Goal: Transaction & Acquisition: Purchase product/service

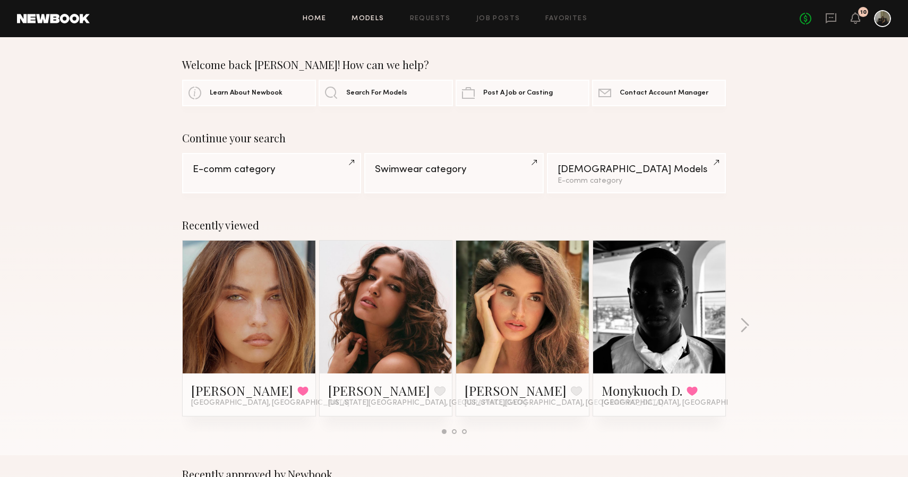
click at [378, 20] on link "Models" at bounding box center [368, 18] width 32 height 7
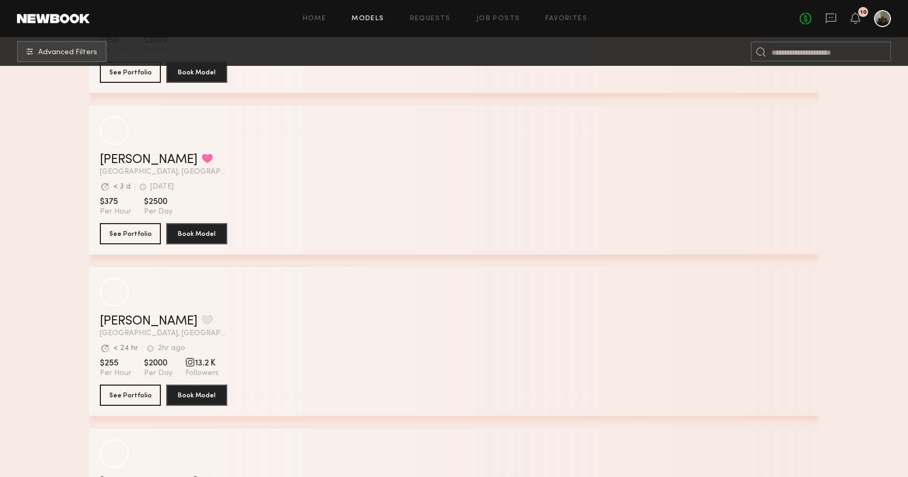
scroll to position [1264, 0]
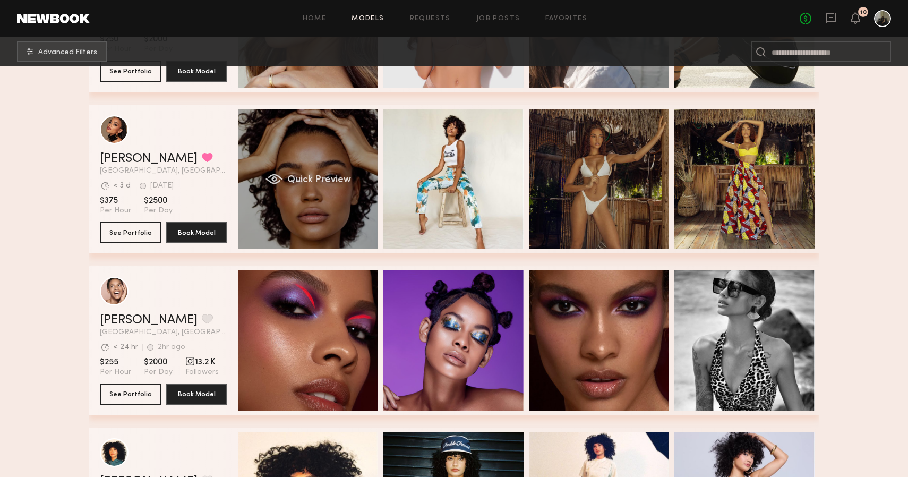
click at [314, 169] on div "Quick Preview" at bounding box center [308, 179] width 140 height 140
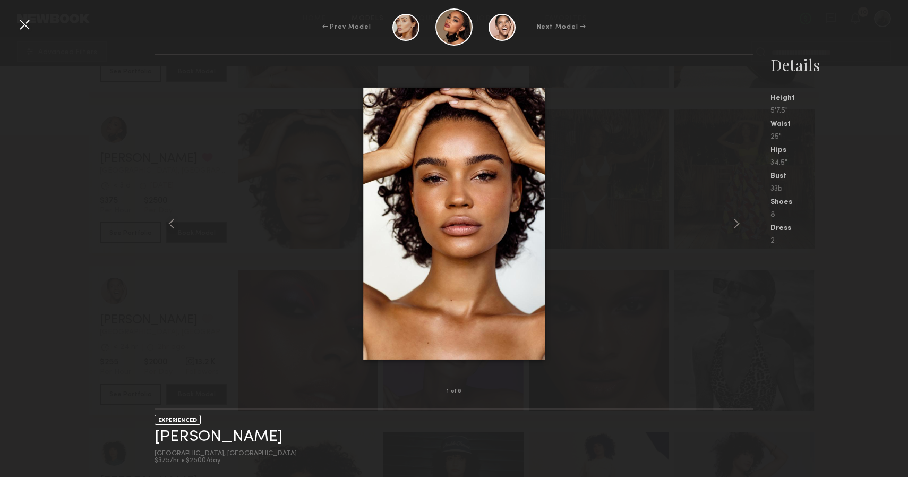
click at [29, 31] on div at bounding box center [24, 24] width 17 height 17
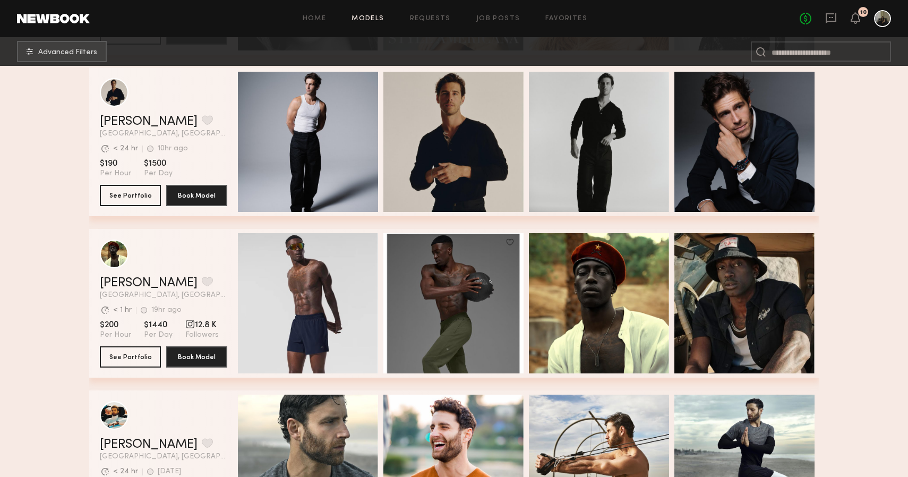
scroll to position [2279, 0]
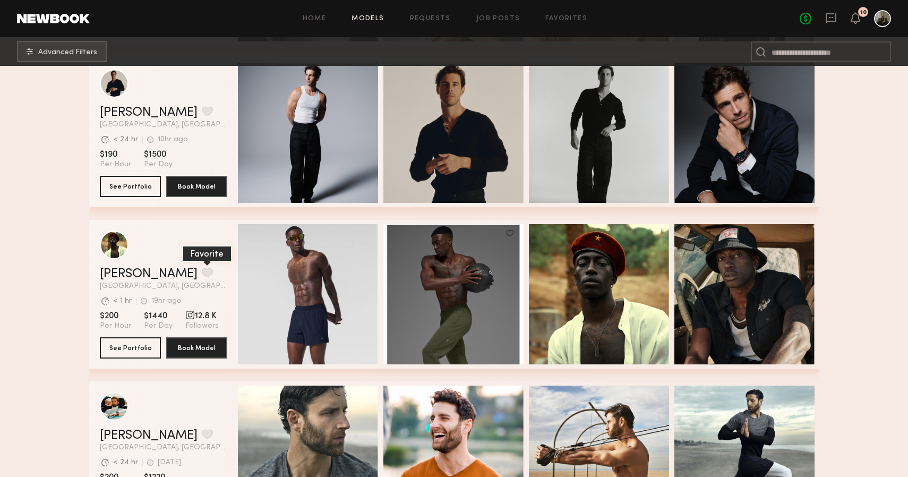
click at [202, 272] on button "grid" at bounding box center [207, 273] width 11 height 10
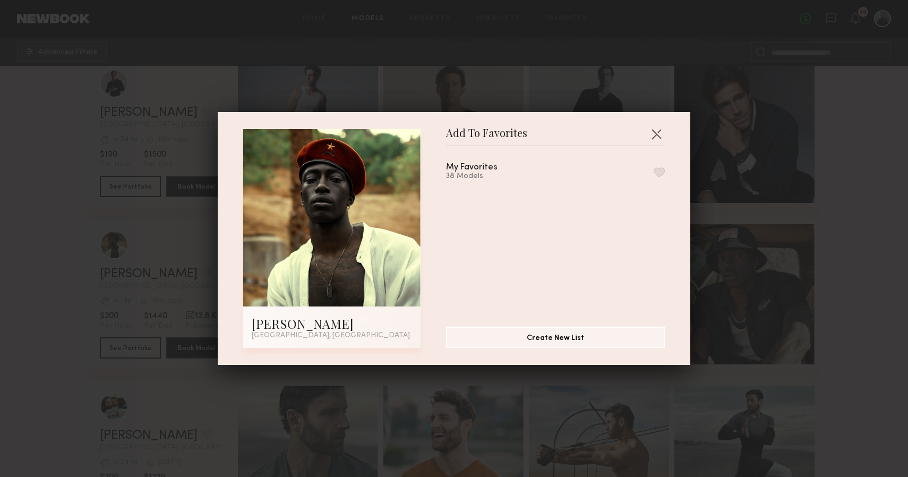
click at [657, 172] on button "button" at bounding box center [659, 172] width 11 height 10
click at [658, 138] on button "button" at bounding box center [656, 133] width 17 height 17
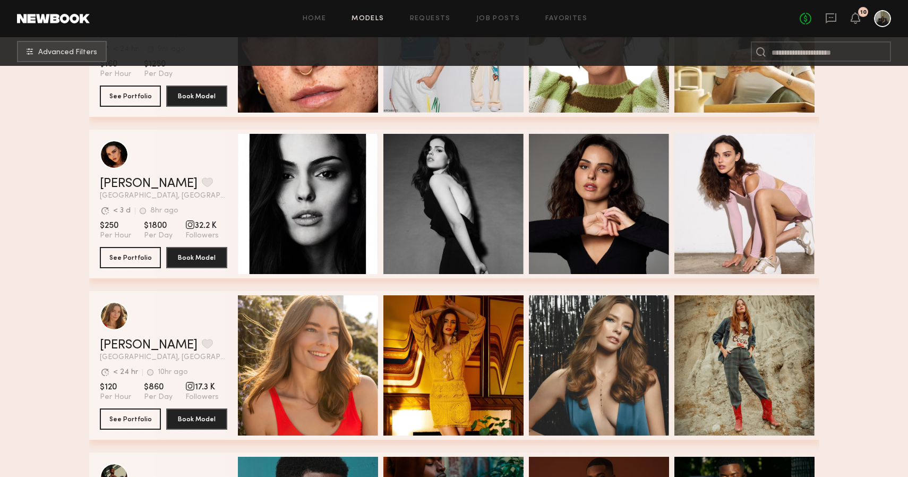
scroll to position [5767, 0]
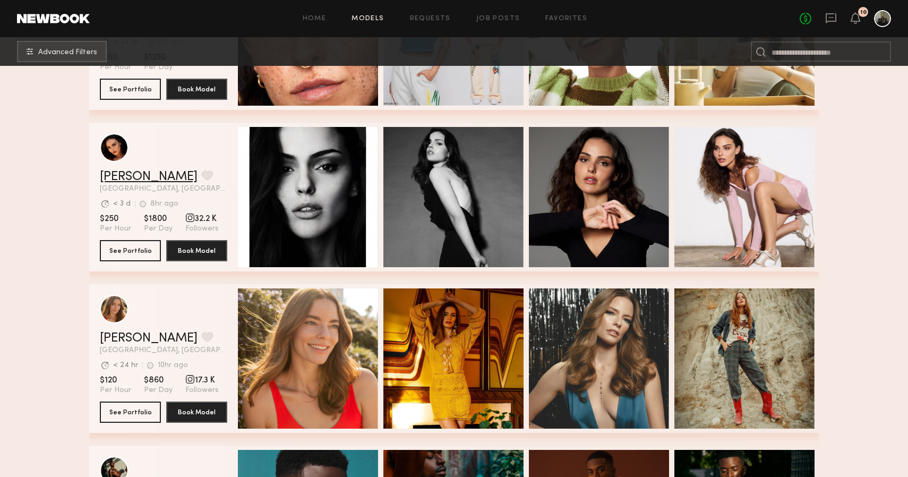
click at [127, 181] on link "Isabella A." at bounding box center [149, 176] width 98 height 13
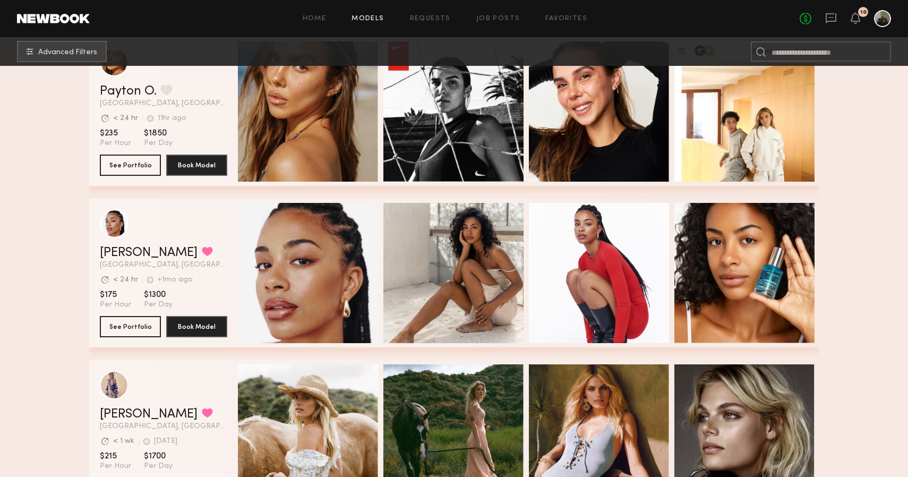
scroll to position [6832, 0]
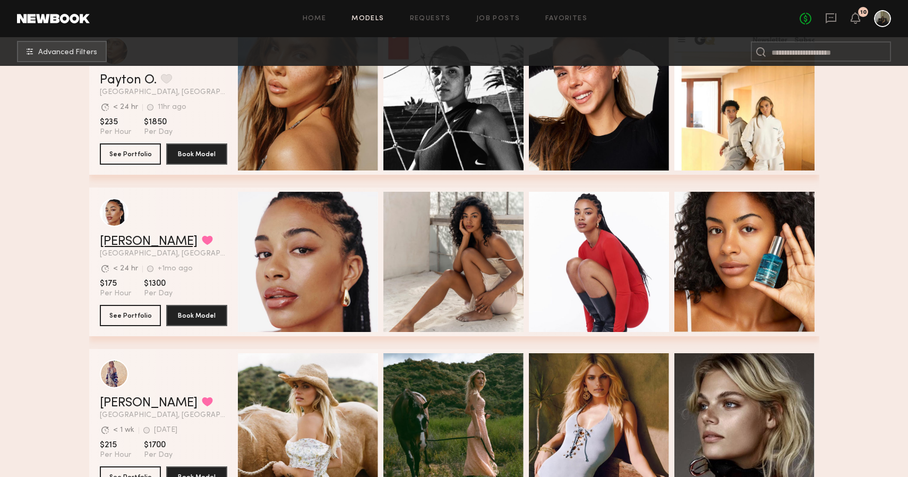
click at [135, 244] on link "Chloe W." at bounding box center [149, 241] width 98 height 13
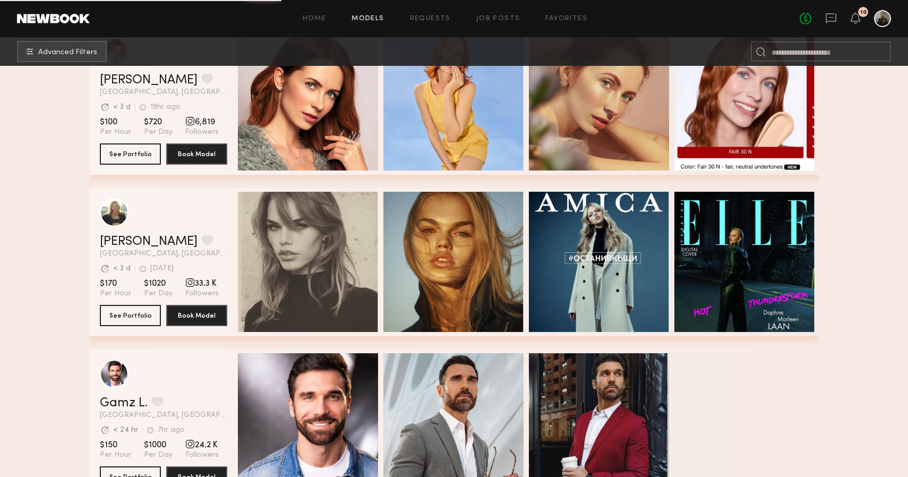
scroll to position [9255, 0]
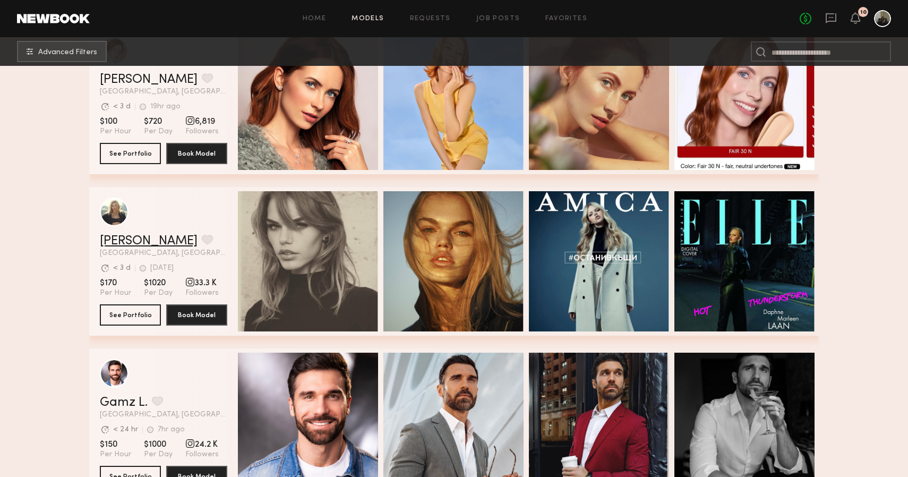
click at [141, 244] on link "Daphne L." at bounding box center [149, 241] width 98 height 13
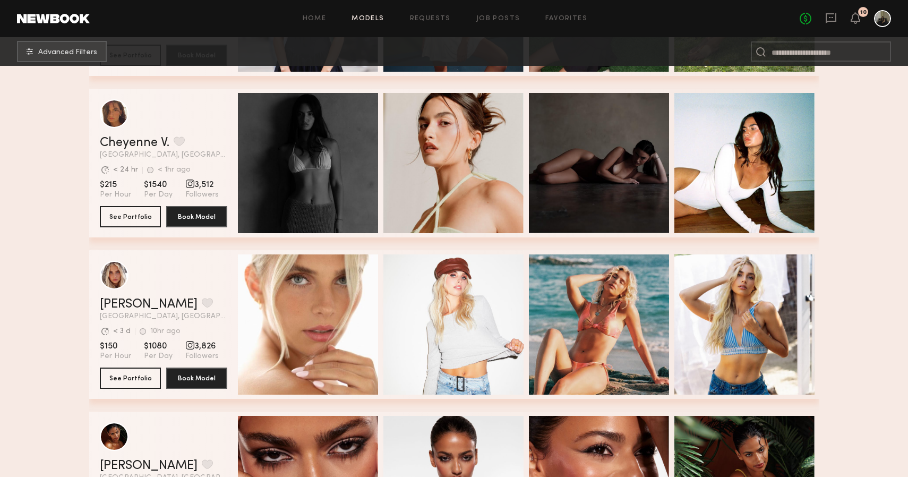
scroll to position [11583, 0]
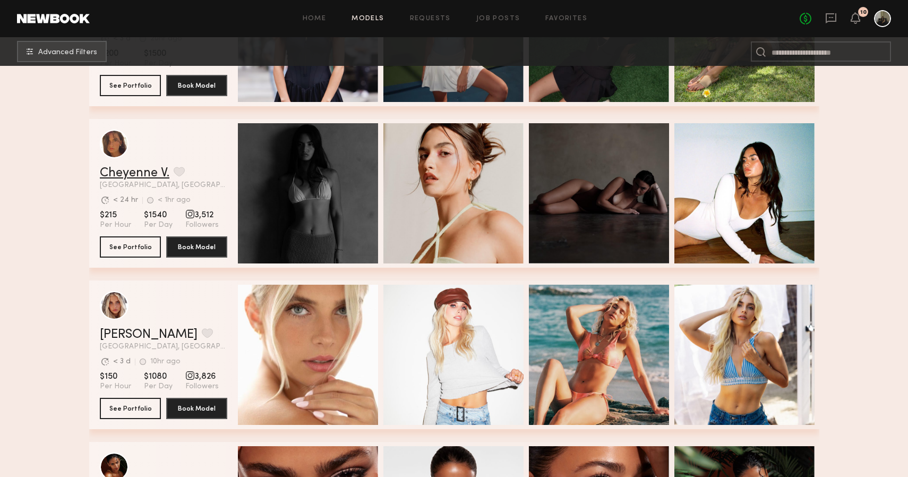
click at [151, 174] on link "Cheyenne V." at bounding box center [135, 173] width 70 height 13
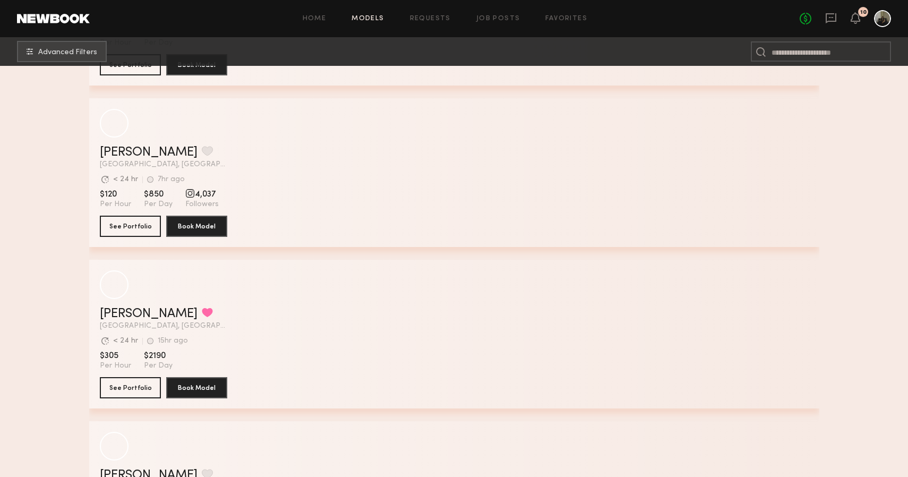
scroll to position [20477, 0]
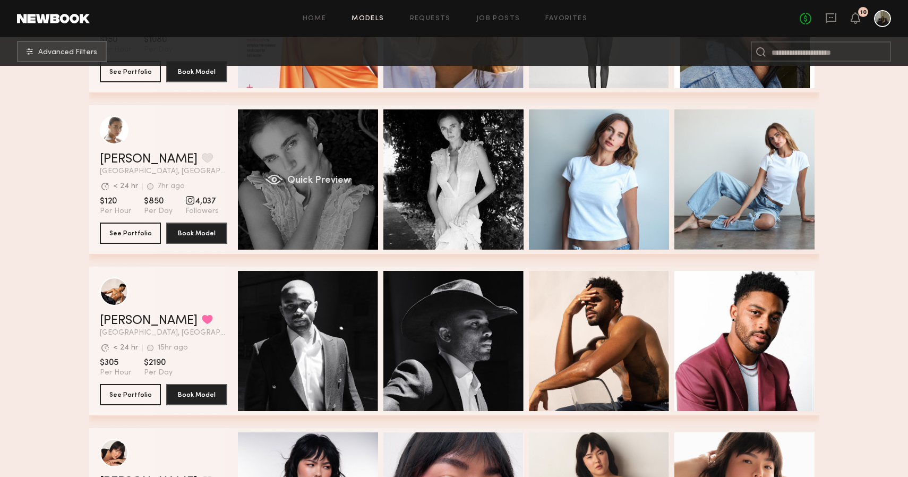
click at [318, 177] on span "Quick Preview" at bounding box center [319, 181] width 64 height 10
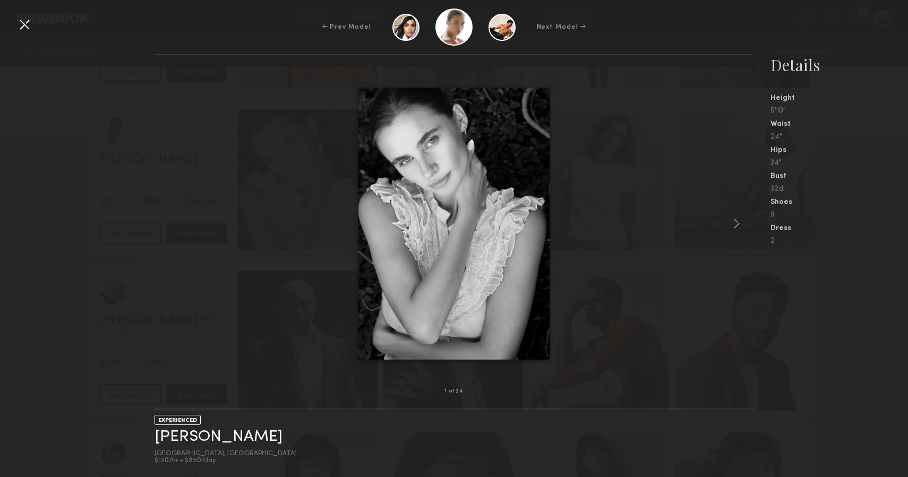
click at [728, 225] on div at bounding box center [455, 223] width 600 height 302
click at [732, 225] on common-icon at bounding box center [736, 223] width 17 height 17
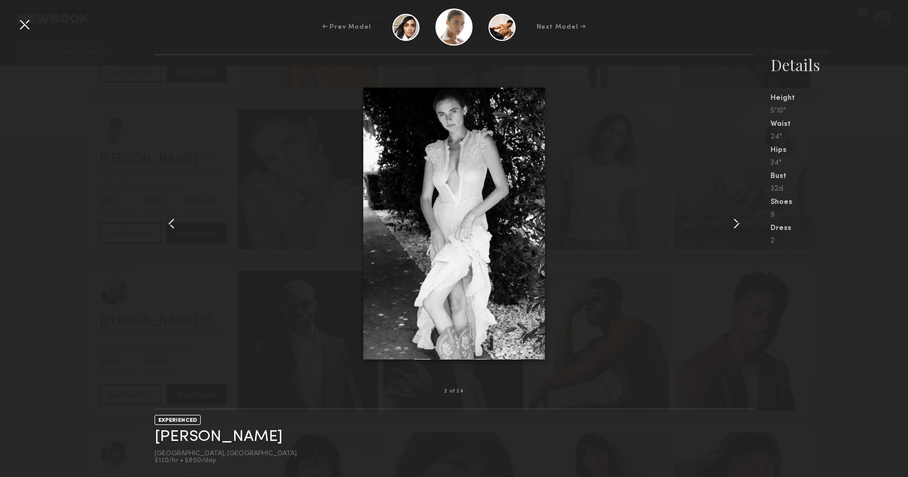
click at [732, 225] on common-icon at bounding box center [736, 223] width 17 height 17
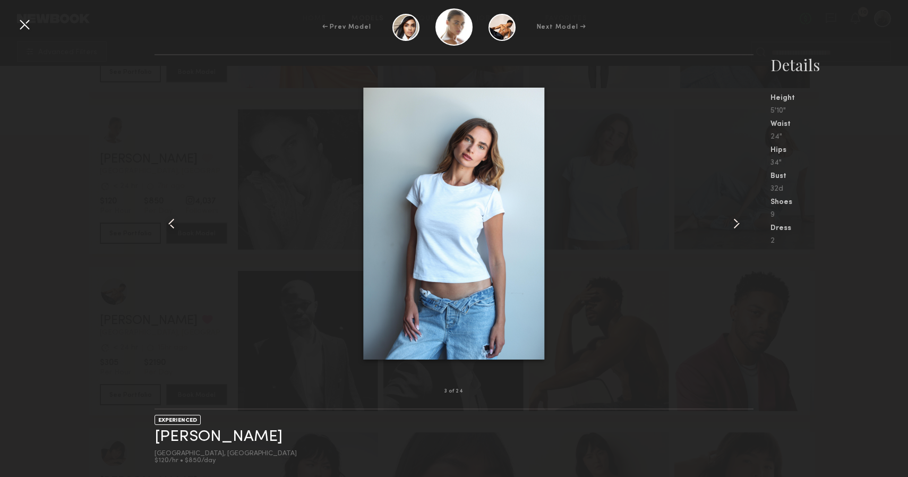
click at [732, 225] on common-icon at bounding box center [736, 223] width 17 height 17
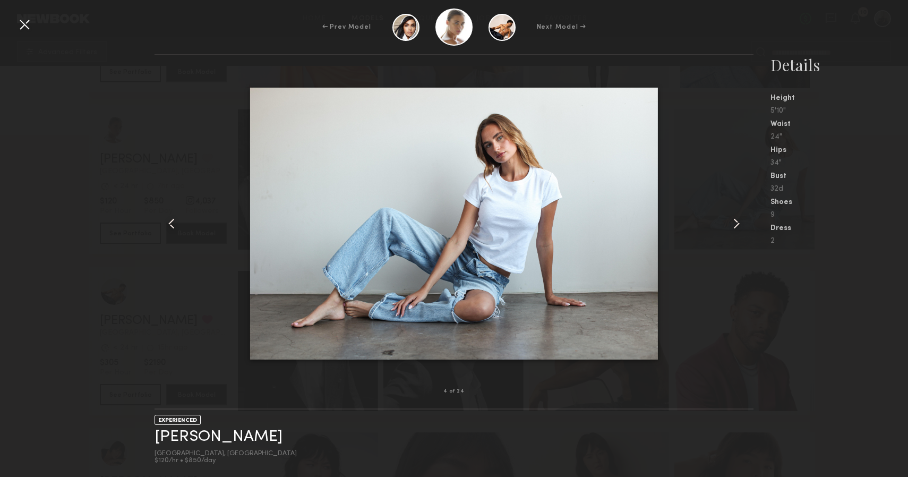
click at [732, 225] on common-icon at bounding box center [736, 223] width 17 height 17
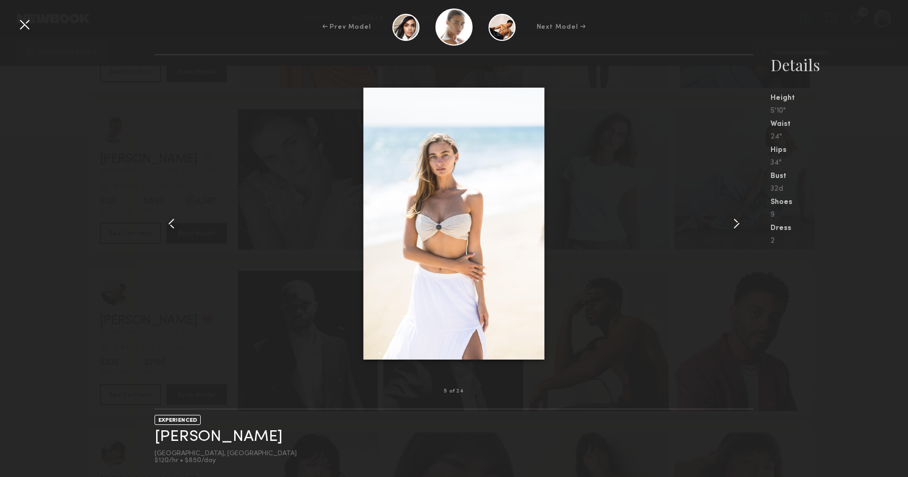
click at [732, 225] on common-icon at bounding box center [736, 223] width 17 height 17
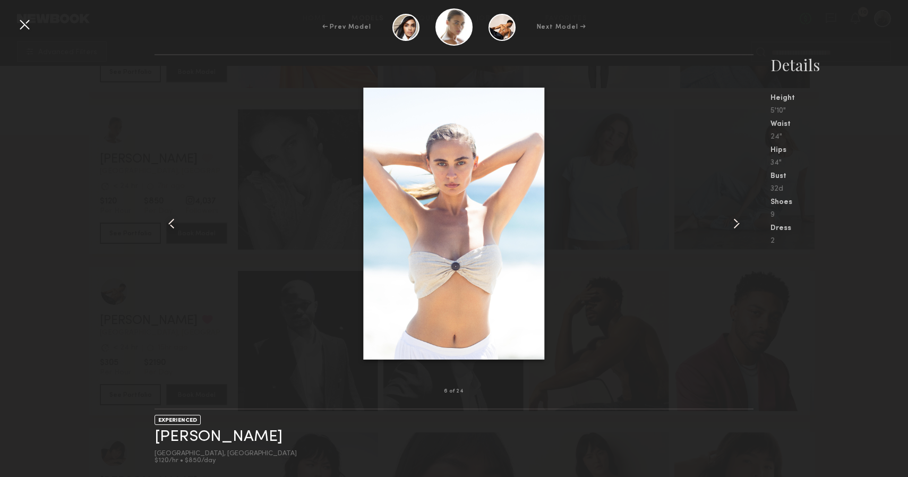
click at [732, 225] on common-icon at bounding box center [736, 223] width 17 height 17
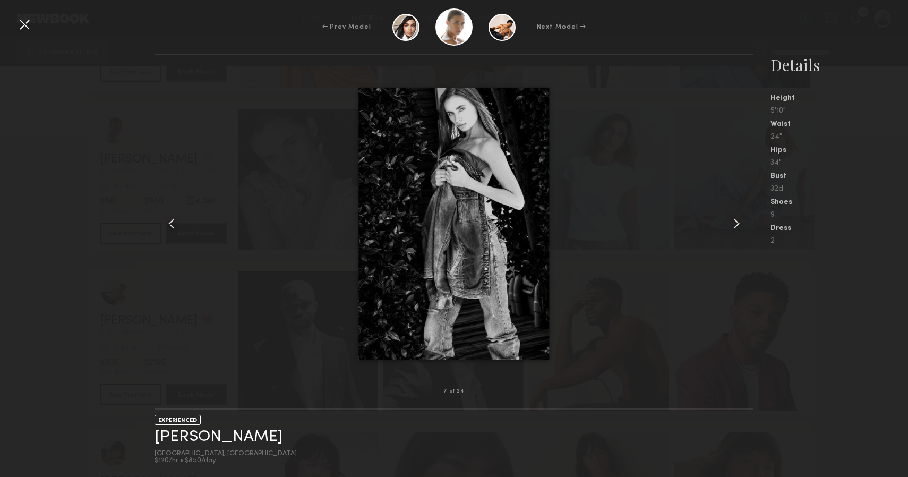
click at [732, 225] on common-icon at bounding box center [736, 223] width 17 height 17
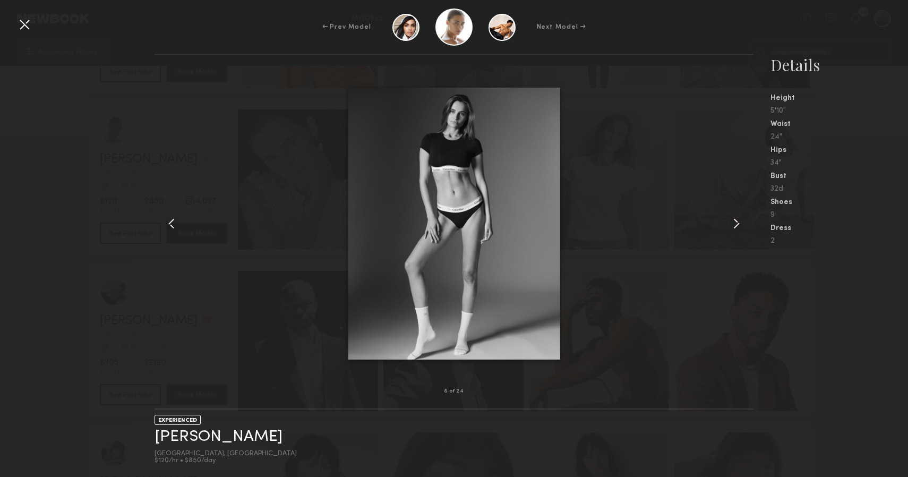
click at [732, 225] on common-icon at bounding box center [736, 223] width 17 height 17
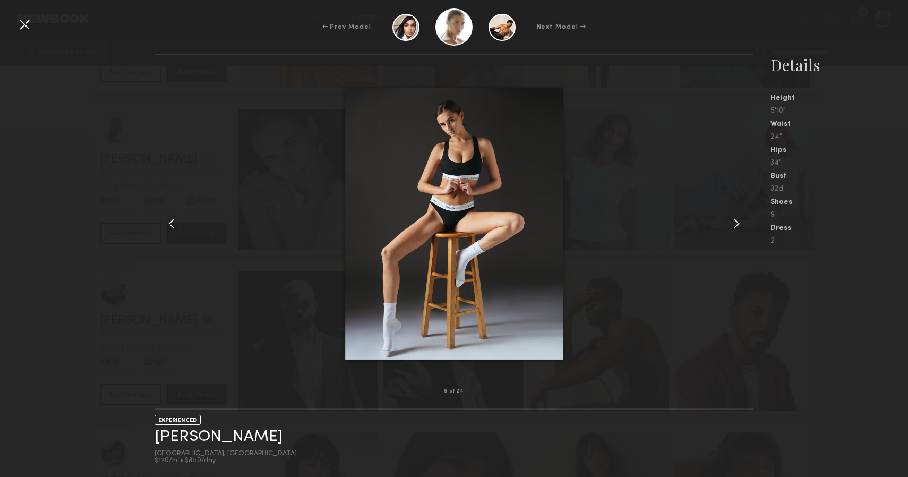
click at [732, 225] on common-icon at bounding box center [736, 223] width 17 height 17
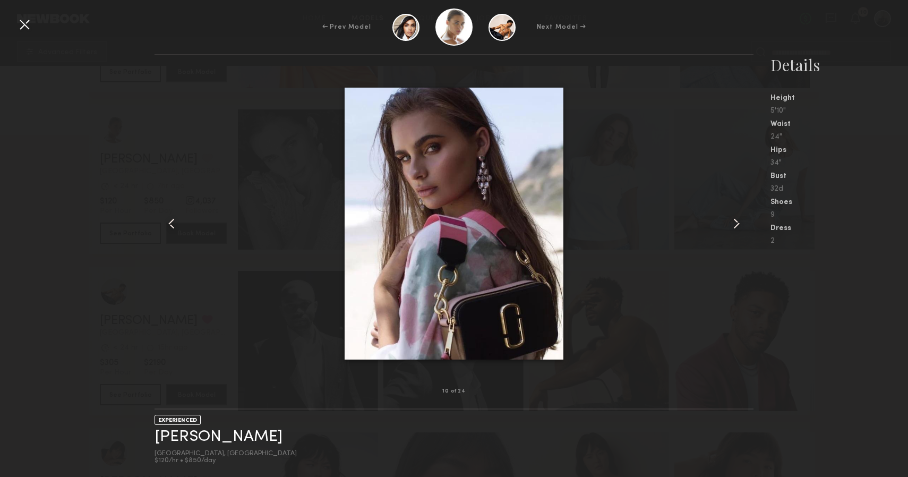
click at [732, 225] on common-icon at bounding box center [736, 223] width 17 height 17
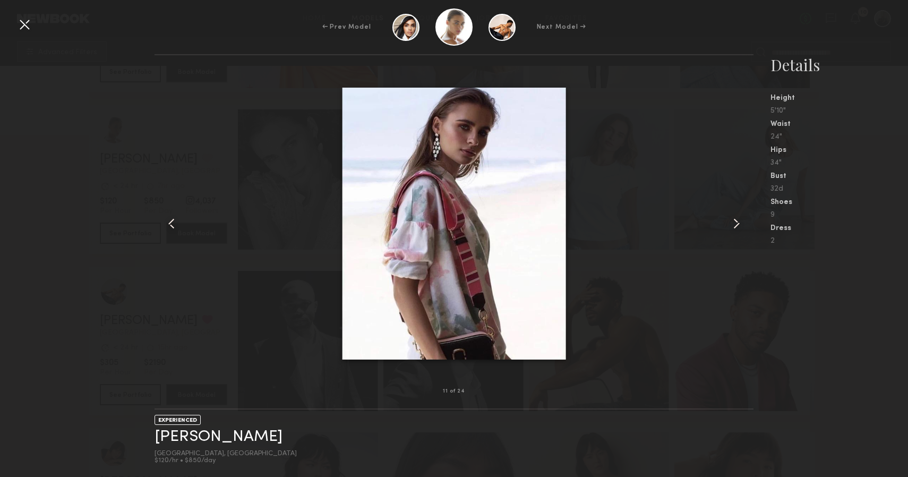
click at [732, 225] on common-icon at bounding box center [736, 223] width 17 height 17
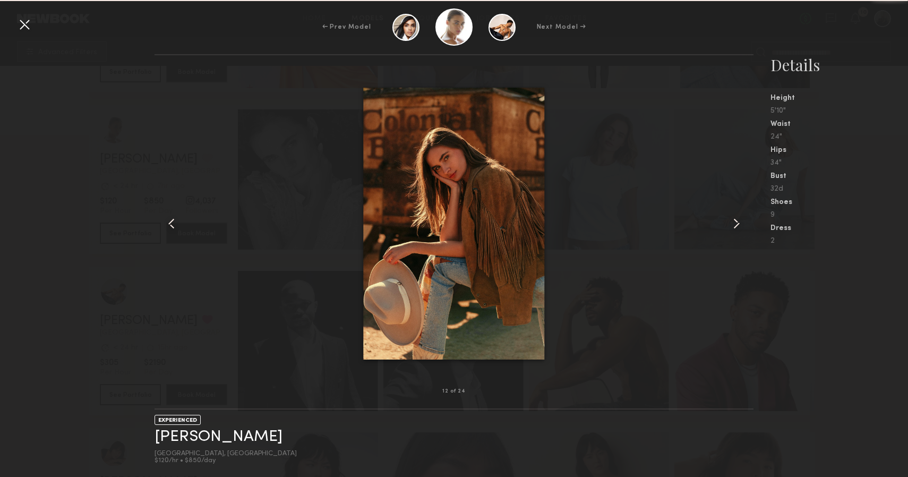
click at [732, 225] on common-icon at bounding box center [736, 223] width 17 height 17
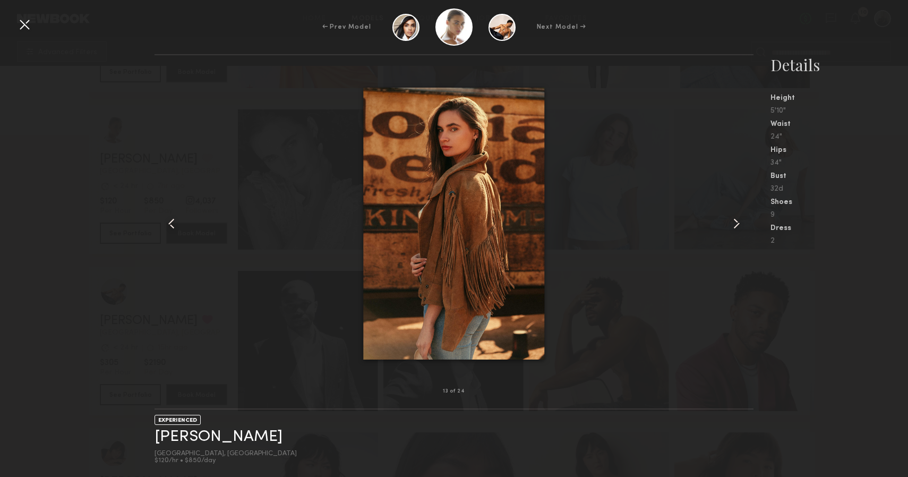
click at [732, 225] on common-icon at bounding box center [736, 223] width 17 height 17
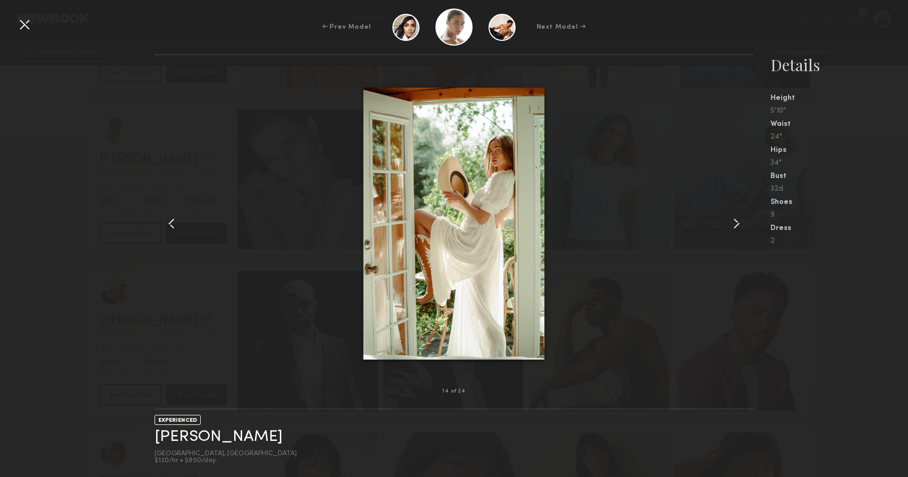
click at [732, 225] on common-icon at bounding box center [736, 223] width 17 height 17
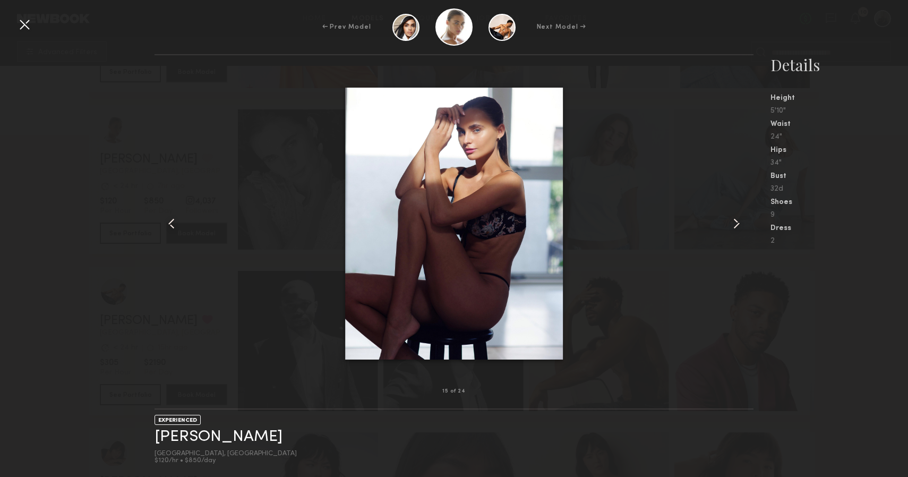
click at [732, 225] on common-icon at bounding box center [736, 223] width 17 height 17
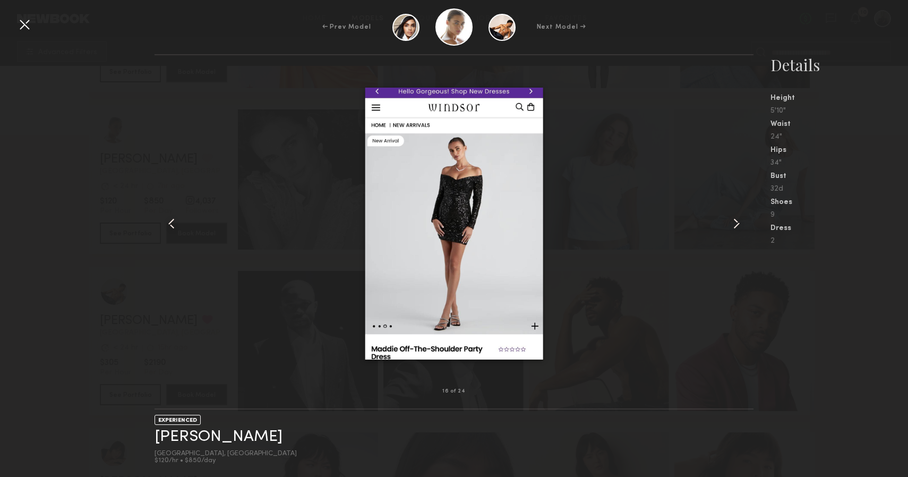
click at [732, 225] on common-icon at bounding box center [736, 223] width 17 height 17
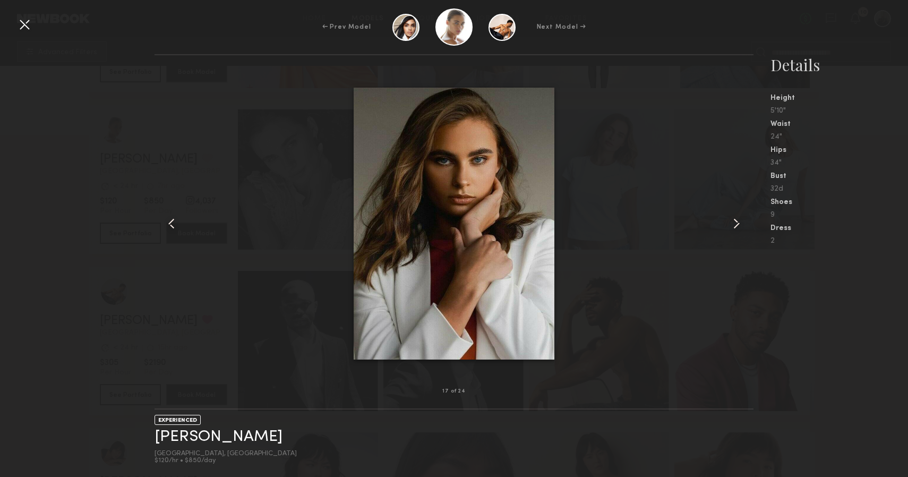
click at [732, 225] on common-icon at bounding box center [736, 223] width 17 height 17
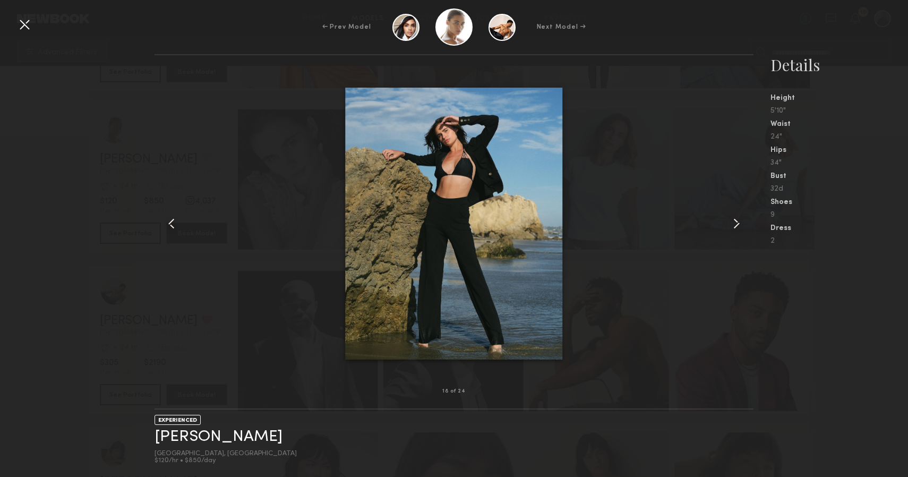
click at [732, 225] on common-icon at bounding box center [736, 223] width 17 height 17
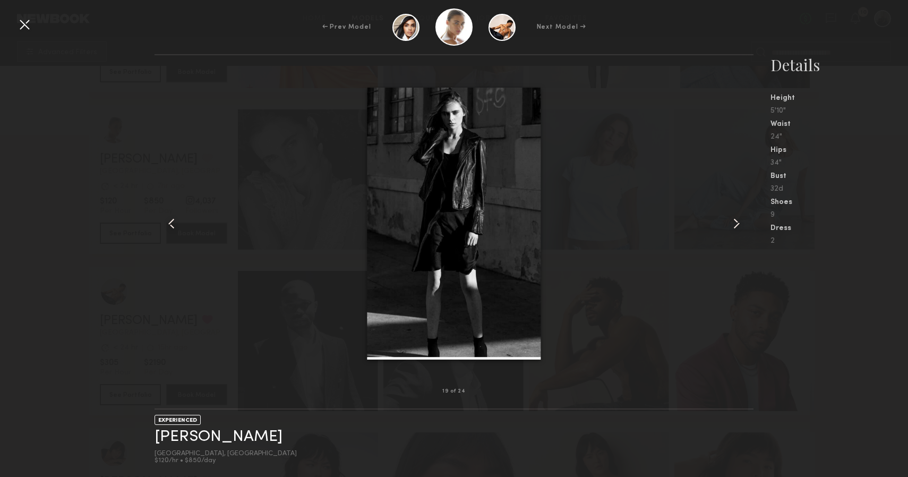
click at [732, 225] on common-icon at bounding box center [736, 223] width 17 height 17
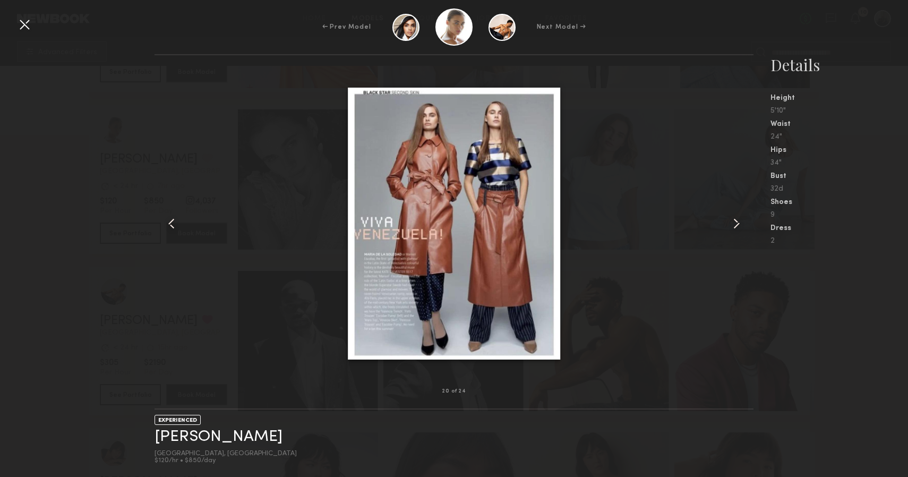
click at [732, 225] on common-icon at bounding box center [736, 223] width 17 height 17
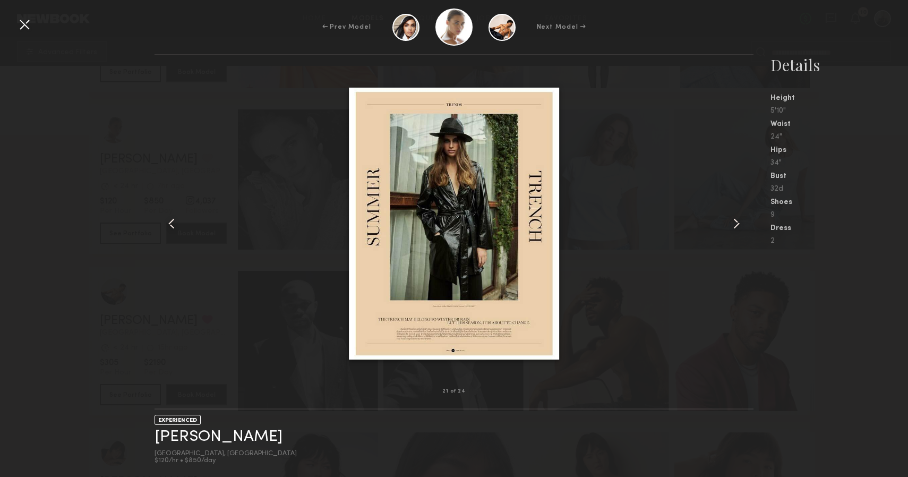
click at [732, 225] on common-icon at bounding box center [736, 223] width 17 height 17
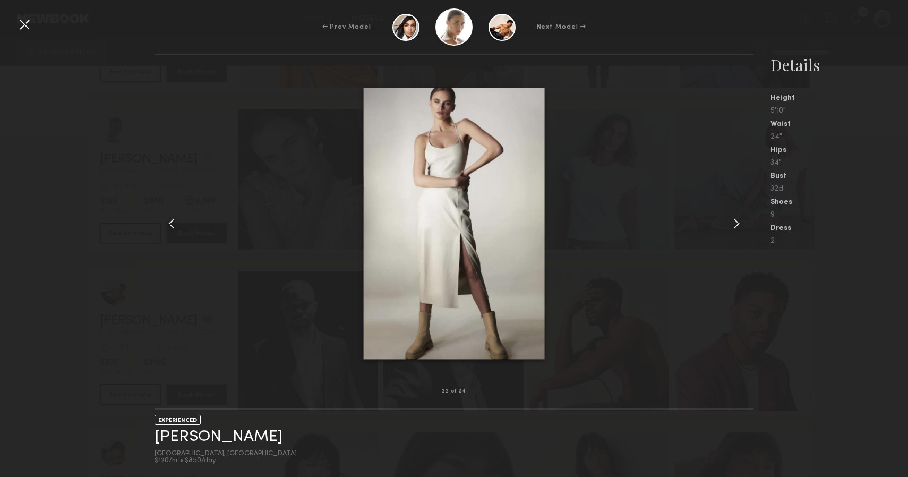
click at [732, 225] on common-icon at bounding box center [736, 223] width 17 height 17
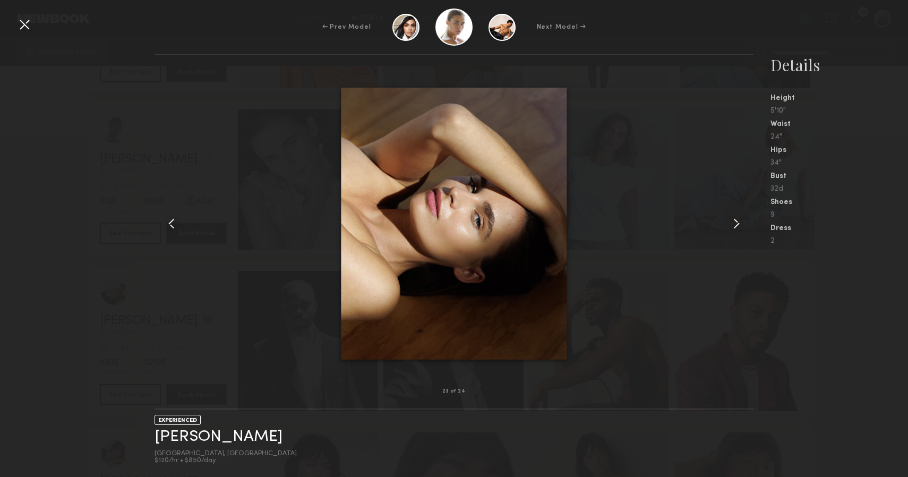
click at [732, 225] on common-icon at bounding box center [736, 223] width 17 height 17
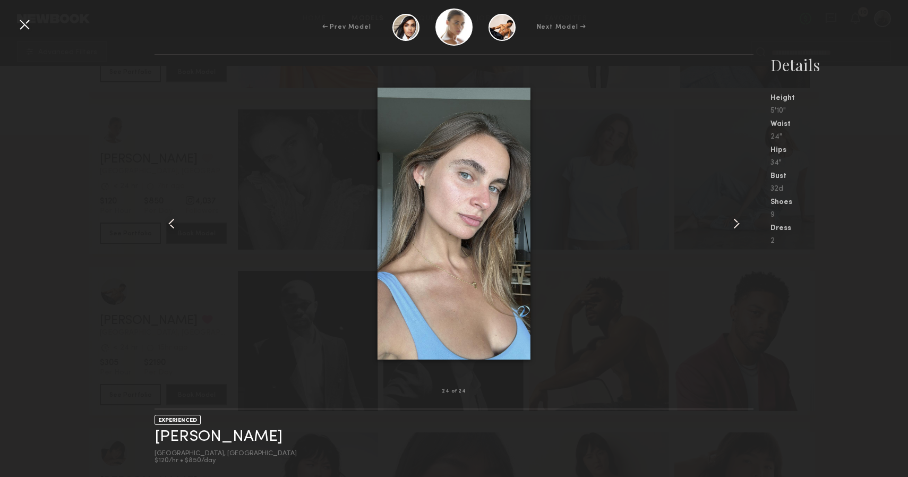
click at [732, 225] on common-icon at bounding box center [736, 223] width 17 height 17
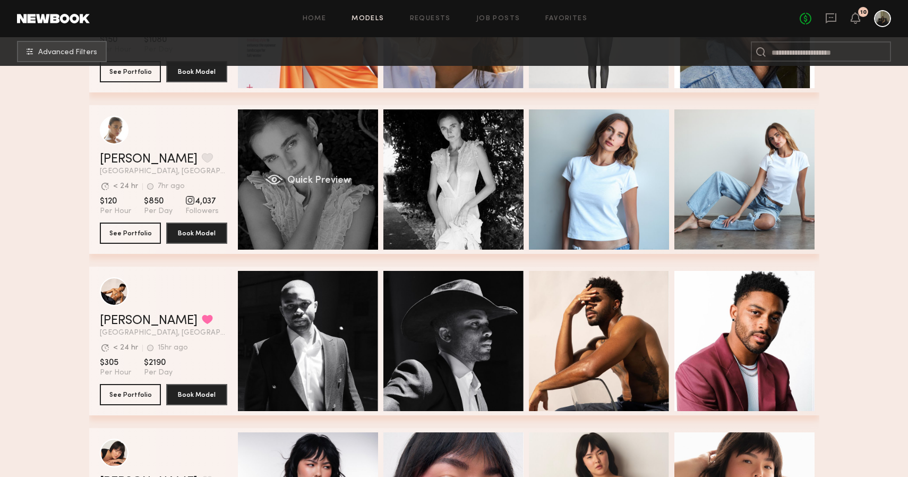
click at [307, 142] on div "Quick Preview" at bounding box center [308, 179] width 140 height 140
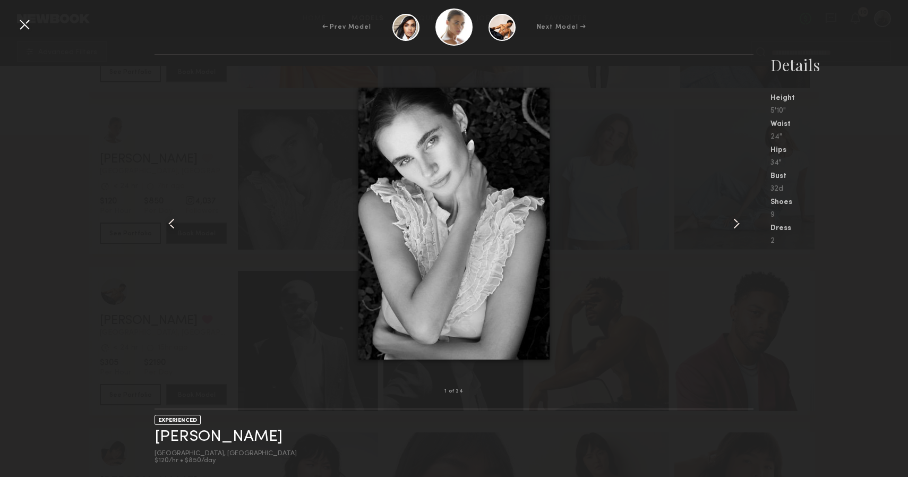
click at [737, 215] on div at bounding box center [742, 223] width 24 height 302
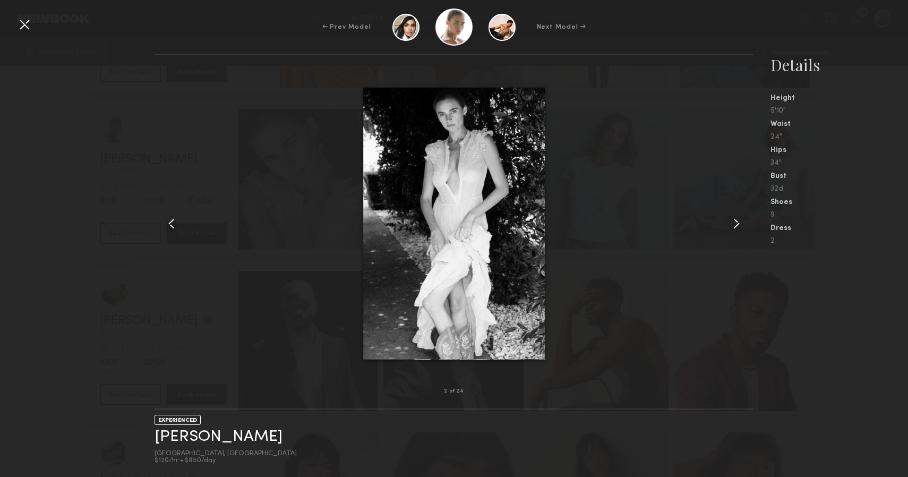
click at [737, 215] on common-icon at bounding box center [736, 223] width 17 height 17
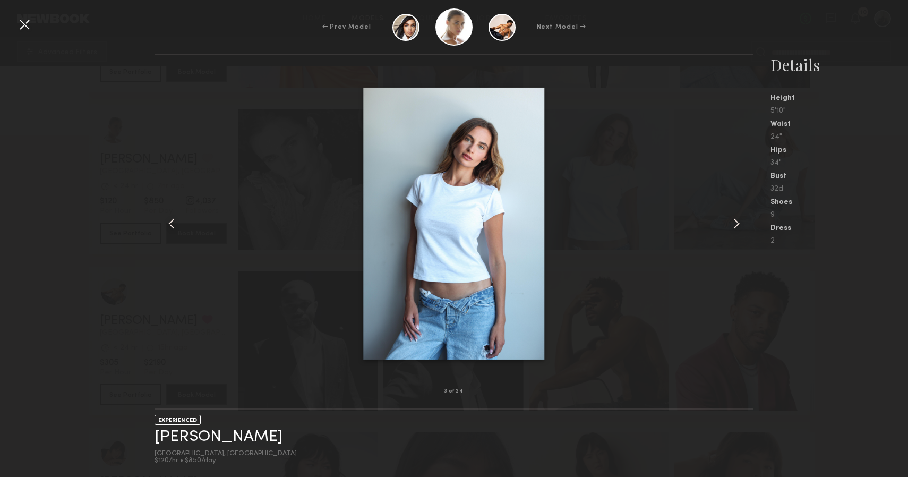
click at [737, 215] on common-icon at bounding box center [736, 223] width 17 height 17
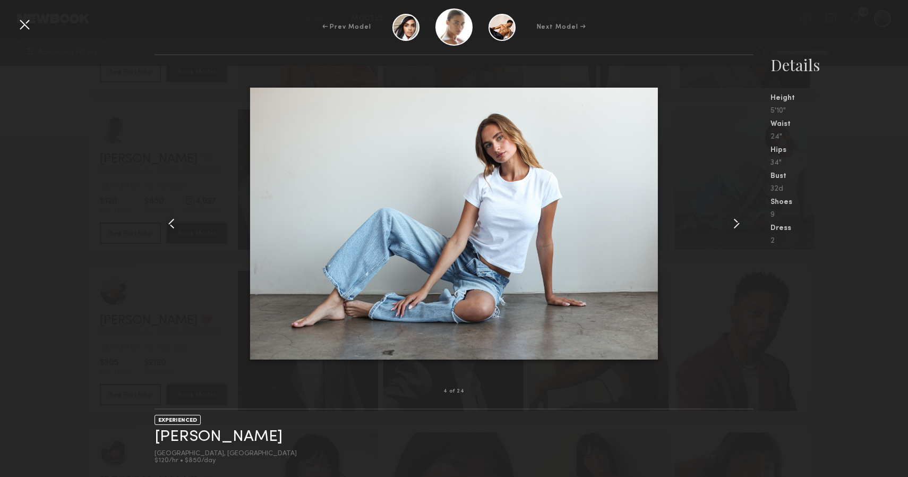
click at [737, 215] on common-icon at bounding box center [736, 223] width 17 height 17
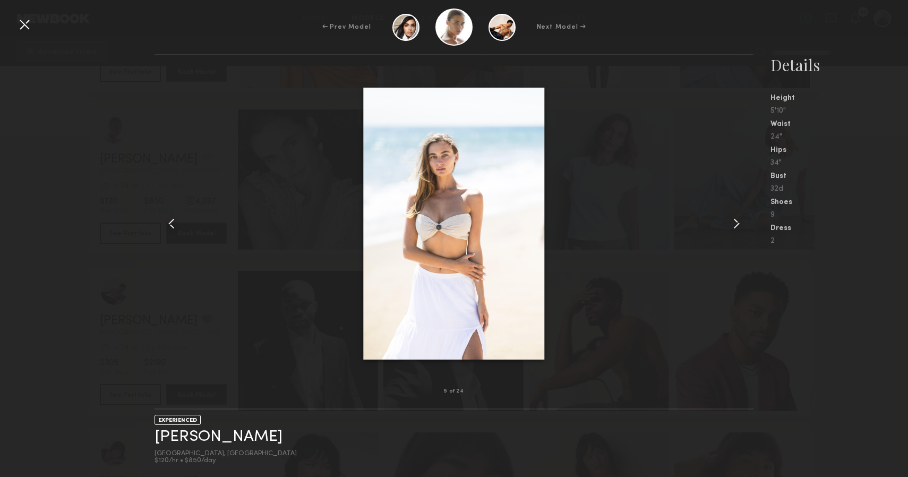
click at [737, 215] on common-icon at bounding box center [736, 223] width 17 height 17
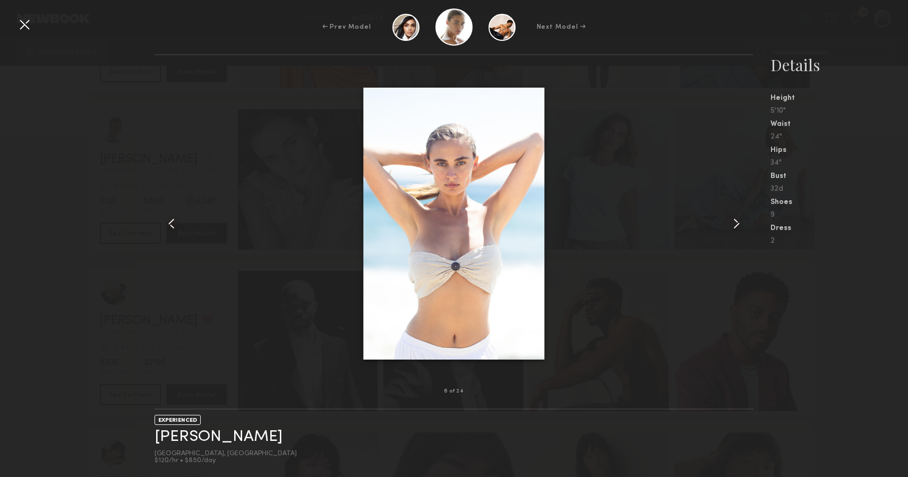
click at [737, 215] on common-icon at bounding box center [736, 223] width 17 height 17
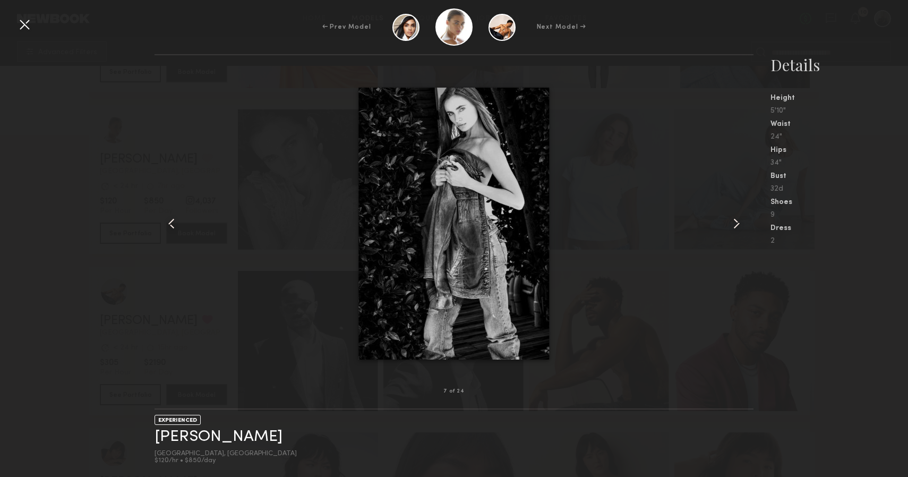
click at [737, 215] on common-icon at bounding box center [736, 223] width 17 height 17
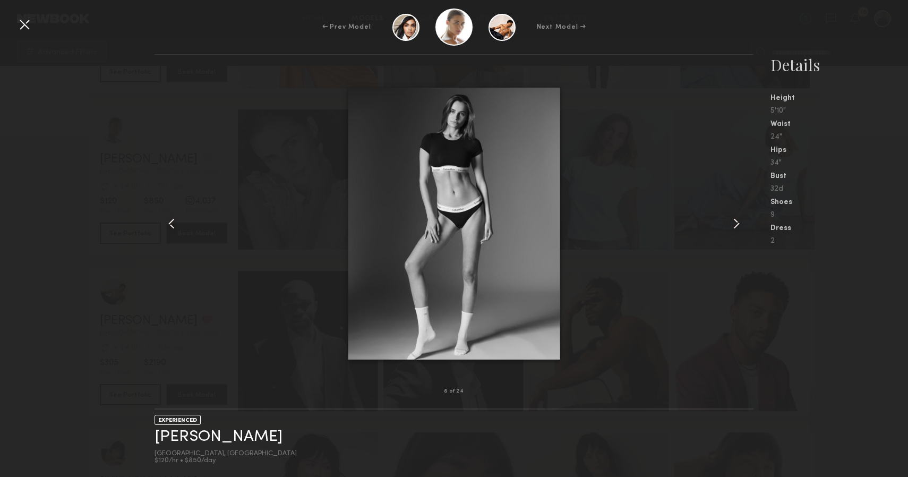
click at [737, 215] on common-icon at bounding box center [736, 223] width 17 height 17
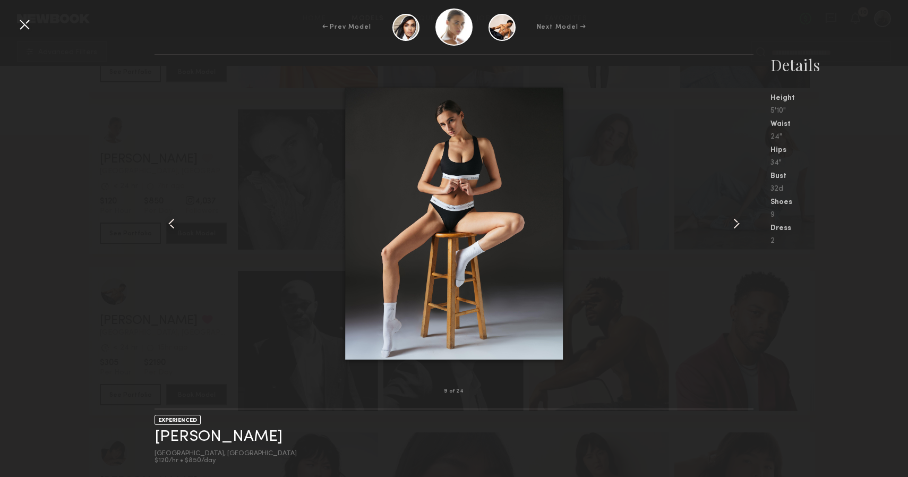
click at [737, 215] on common-icon at bounding box center [736, 223] width 17 height 17
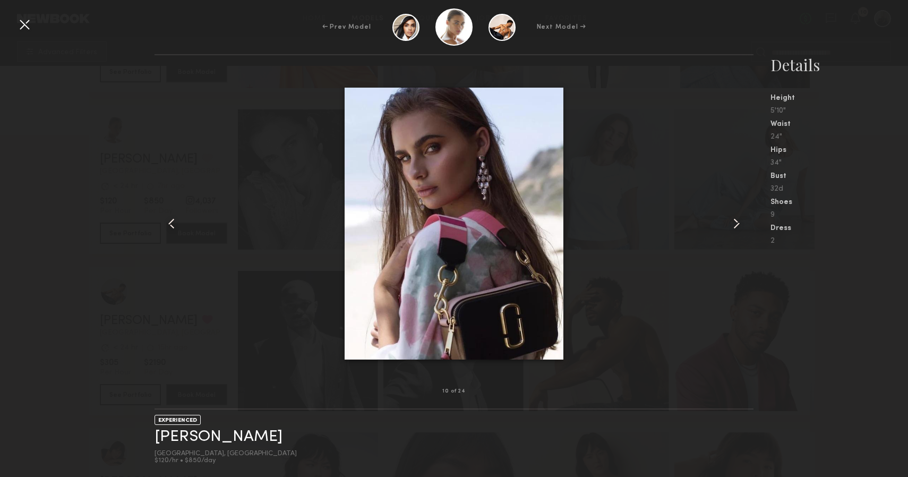
click at [737, 215] on common-icon at bounding box center [736, 223] width 17 height 17
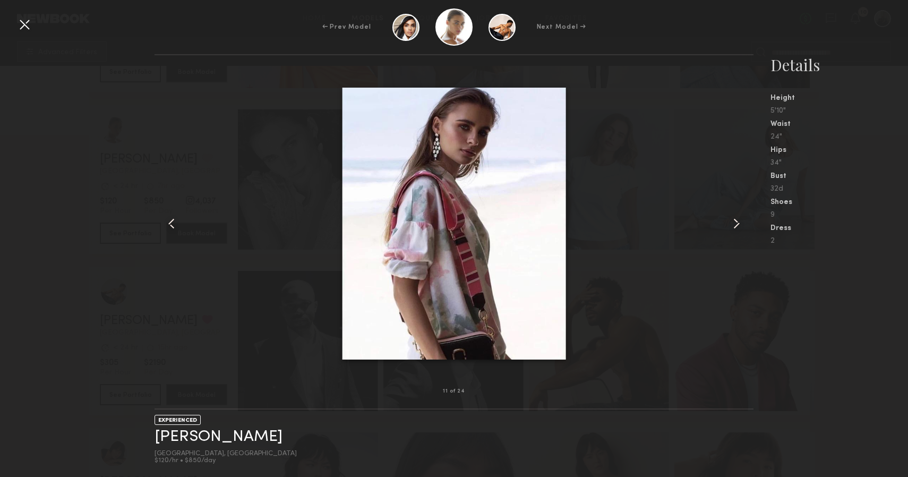
click at [737, 215] on common-icon at bounding box center [736, 223] width 17 height 17
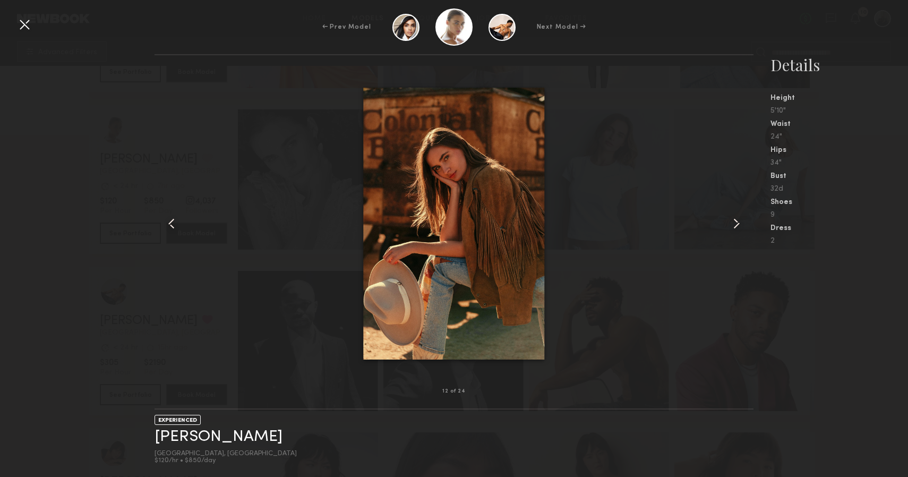
click at [737, 215] on common-icon at bounding box center [736, 223] width 17 height 17
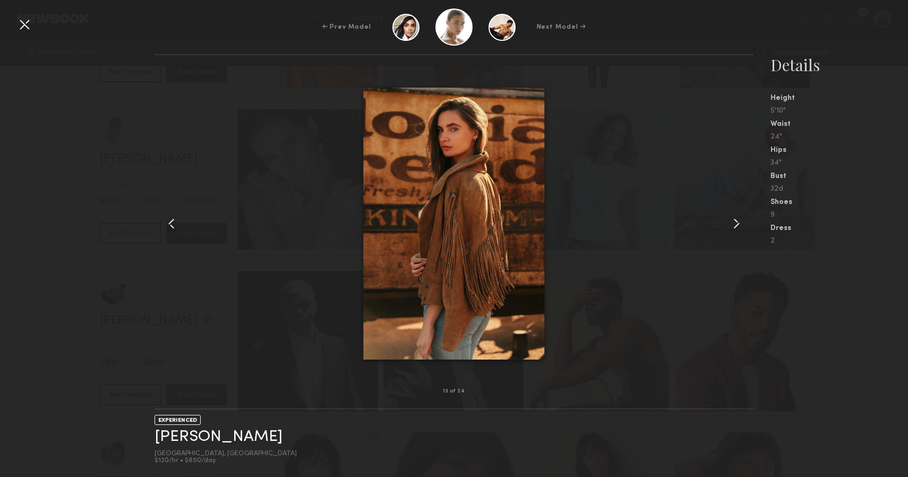
click at [737, 215] on common-icon at bounding box center [736, 223] width 17 height 17
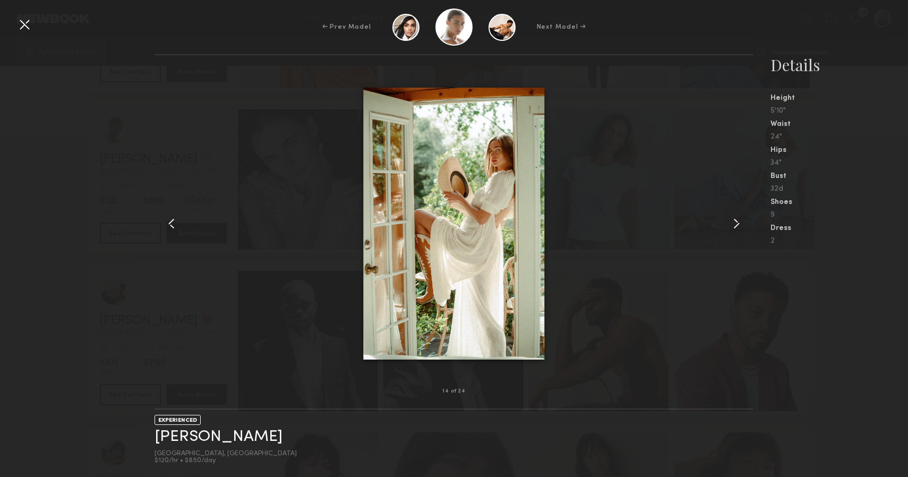
click at [737, 215] on common-icon at bounding box center [736, 223] width 17 height 17
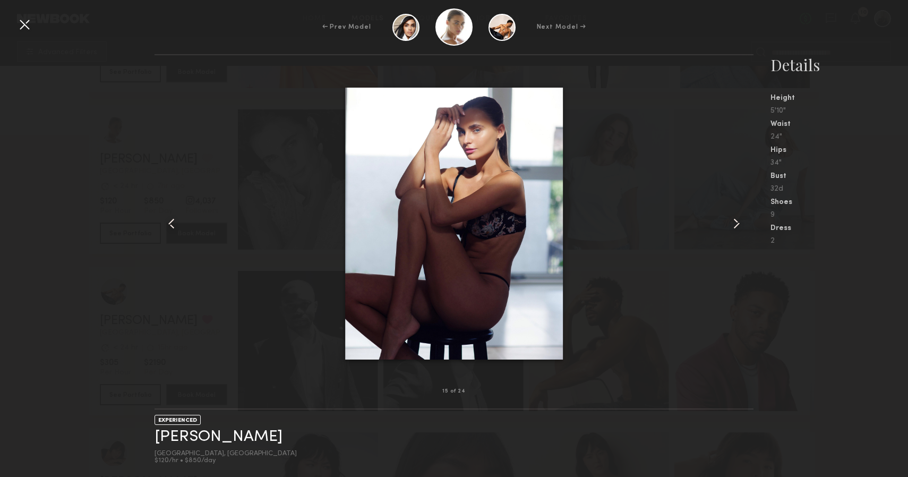
click at [737, 215] on common-icon at bounding box center [736, 223] width 17 height 17
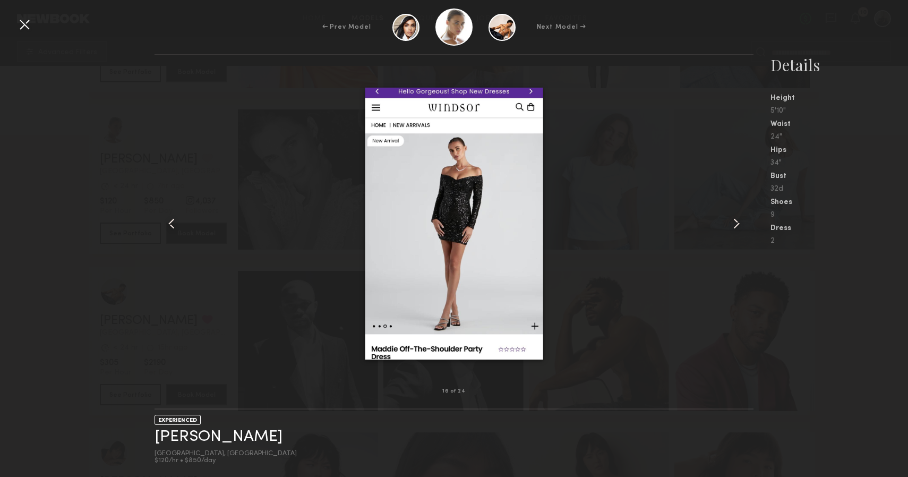
click at [737, 215] on common-icon at bounding box center [736, 223] width 17 height 17
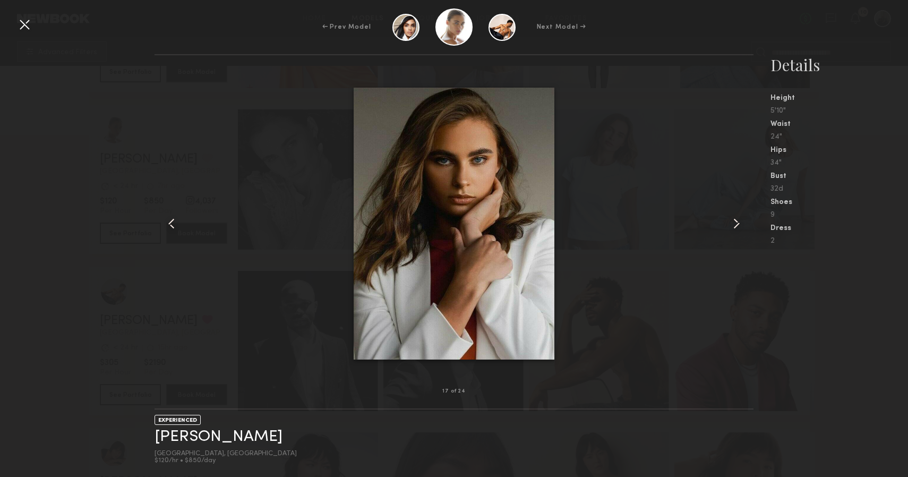
click at [737, 215] on common-icon at bounding box center [736, 223] width 17 height 17
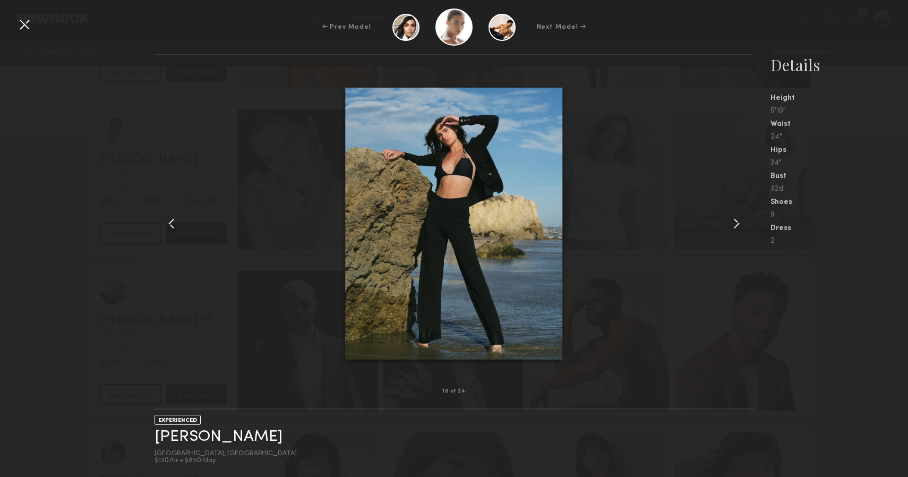
click at [737, 215] on common-icon at bounding box center [736, 223] width 17 height 17
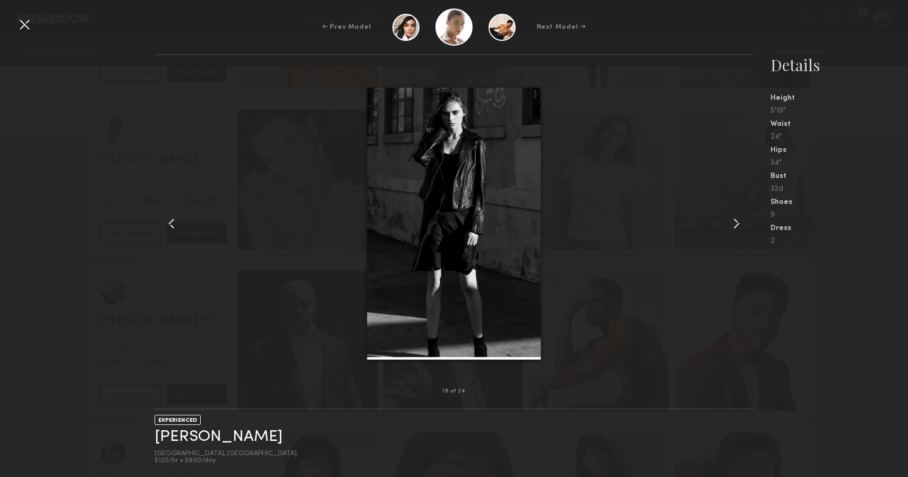
click at [737, 215] on common-icon at bounding box center [736, 223] width 17 height 17
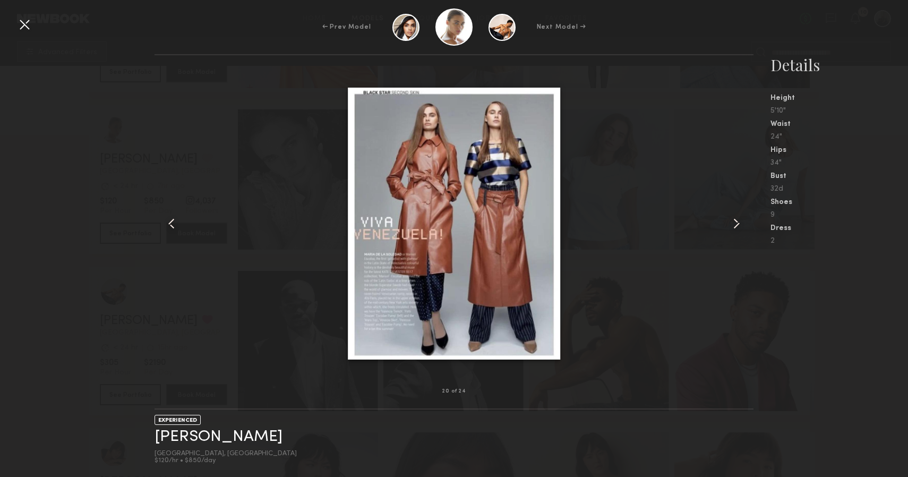
click at [737, 215] on common-icon at bounding box center [736, 223] width 17 height 17
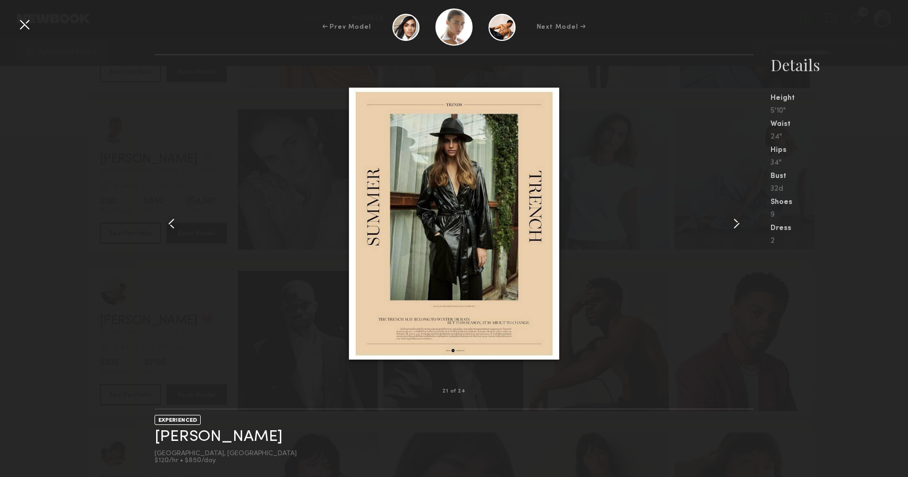
click at [737, 215] on common-icon at bounding box center [736, 223] width 17 height 17
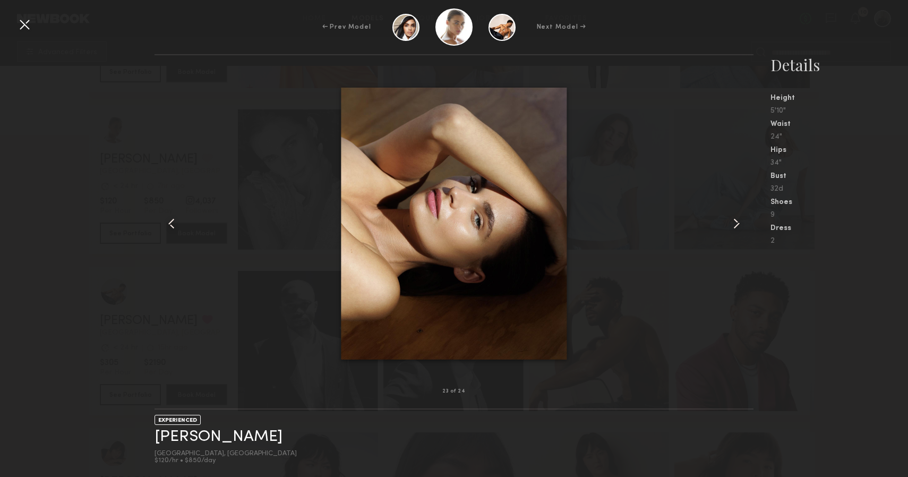
click at [696, 244] on div at bounding box center [455, 223] width 600 height 302
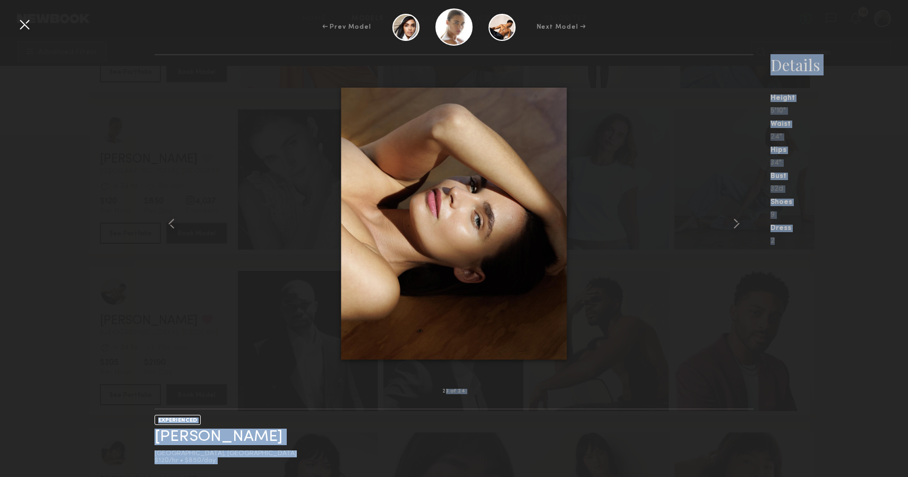
click at [29, 32] on div "← Prev Model Next Model → 23 of 24 EXPERIENCED Liv M. Los Angeles, CA $120/hr •…" at bounding box center [454, 238] width 908 height 477
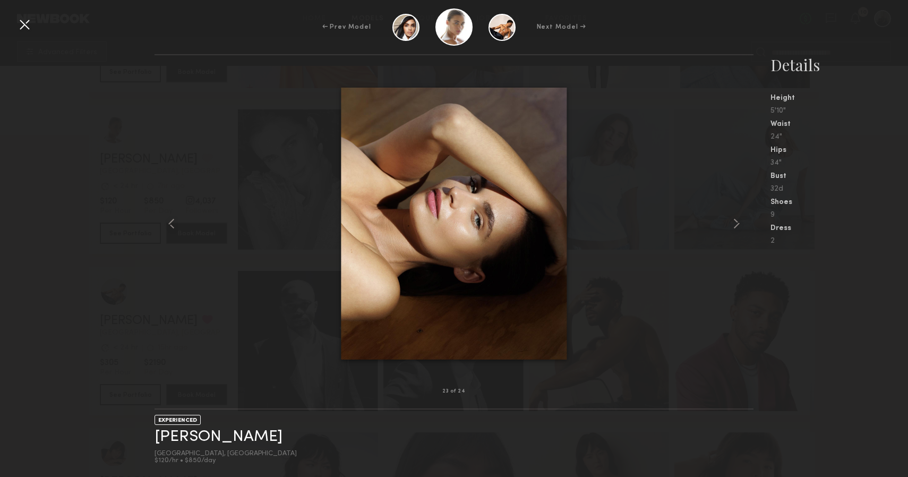
click at [24, 22] on div at bounding box center [24, 24] width 17 height 17
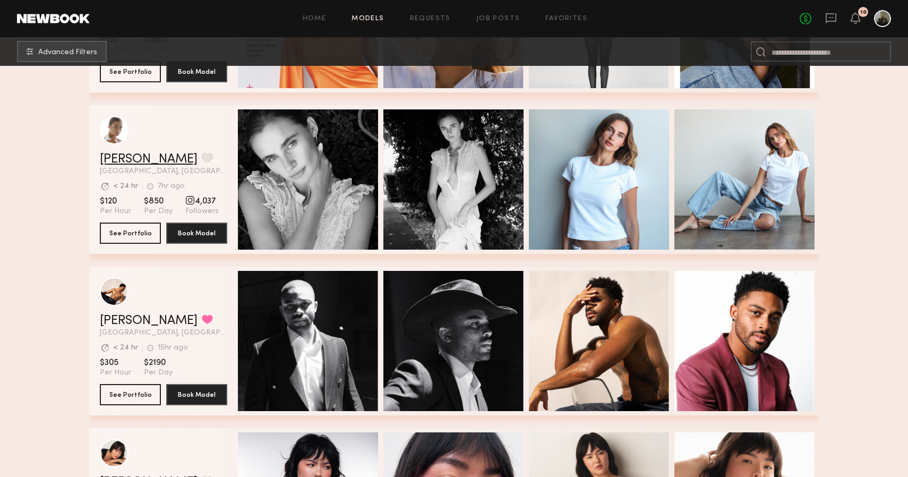
click at [120, 154] on link "Liv M." at bounding box center [149, 159] width 98 height 13
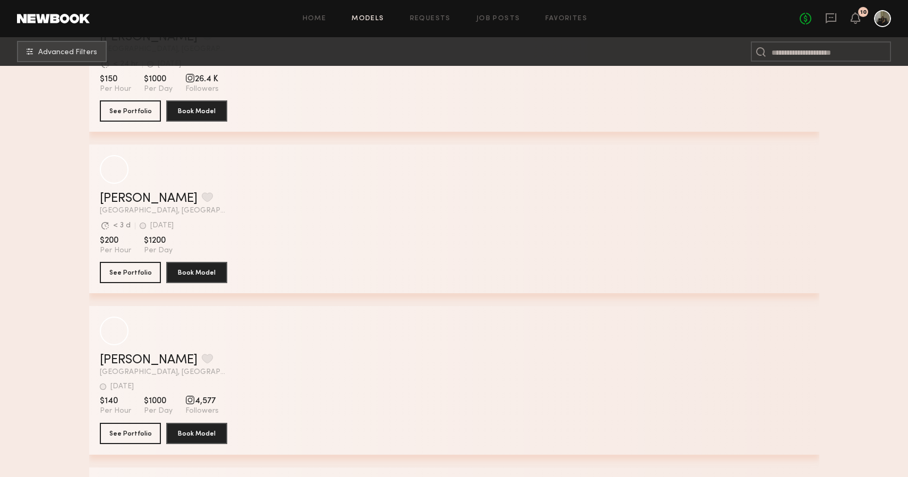
scroll to position [21407, 0]
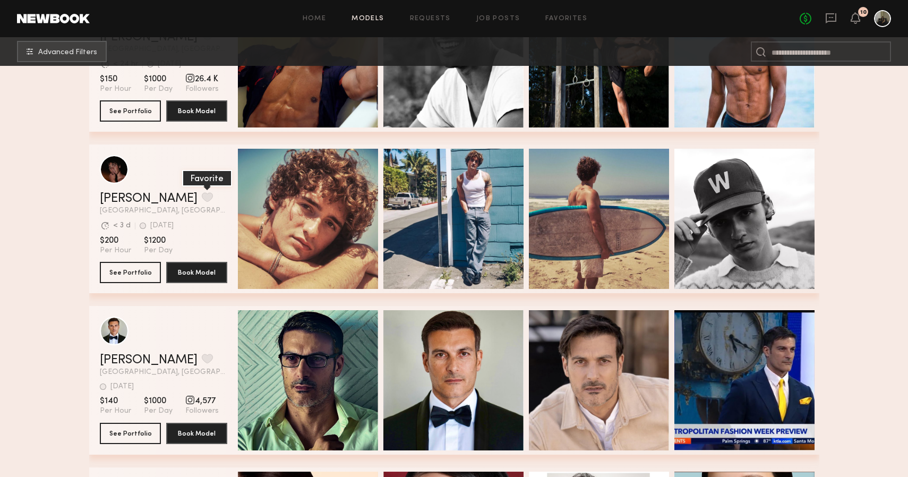
click at [202, 194] on button "grid" at bounding box center [207, 197] width 11 height 10
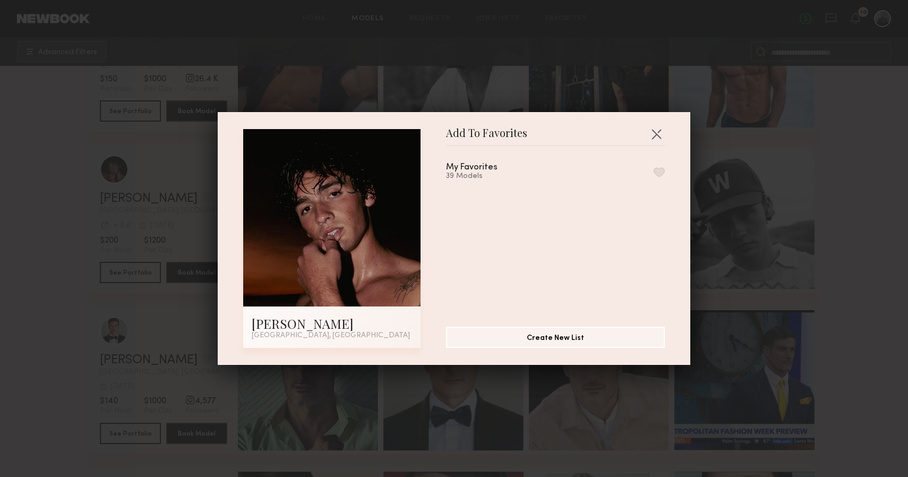
click at [662, 173] on button "button" at bounding box center [659, 172] width 11 height 10
click at [659, 133] on button "button" at bounding box center [656, 133] width 17 height 17
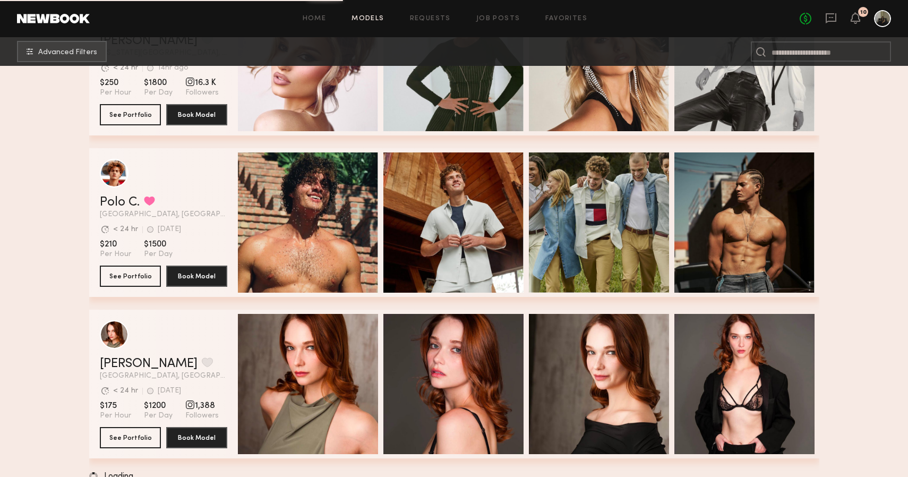
scroll to position [23022, 0]
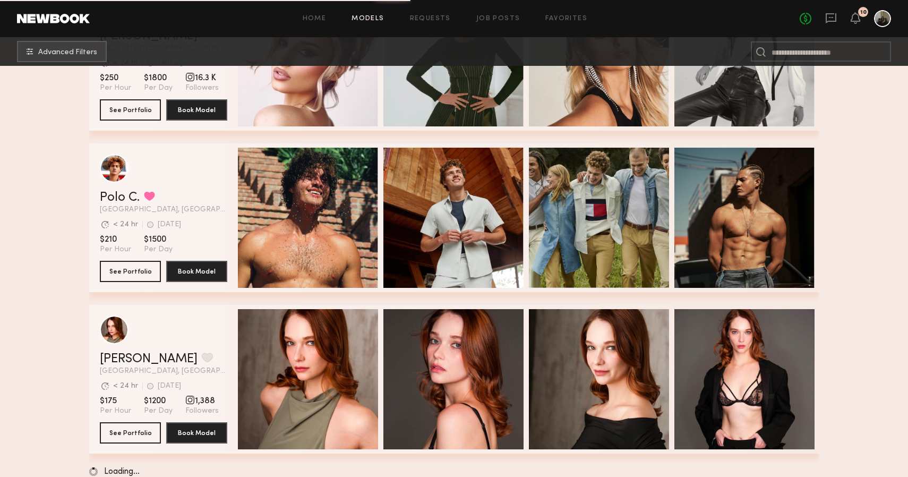
click at [547, 319] on div "Quick Preview" at bounding box center [599, 379] width 140 height 140
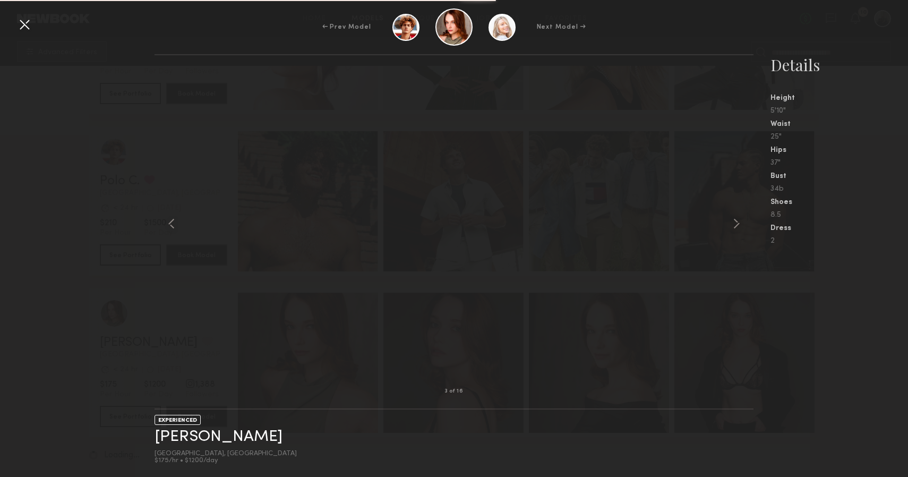
scroll to position [23039, 0]
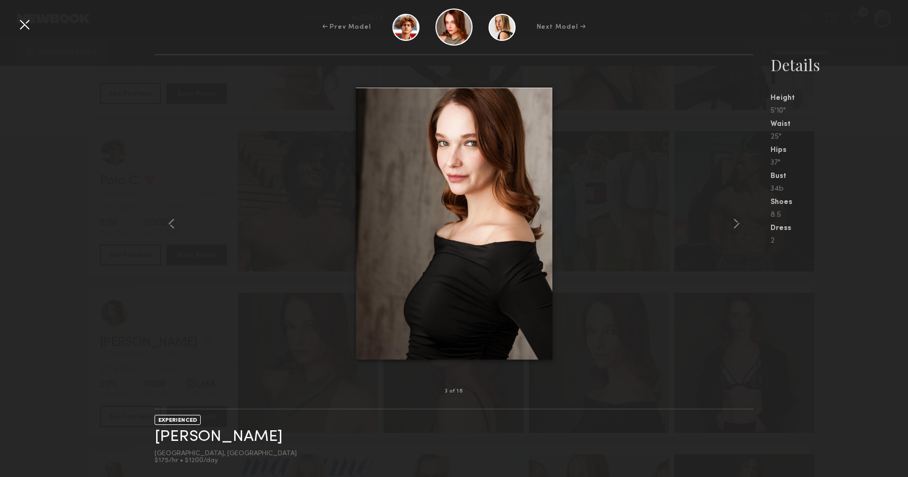
click at [30, 31] on div at bounding box center [24, 24] width 17 height 17
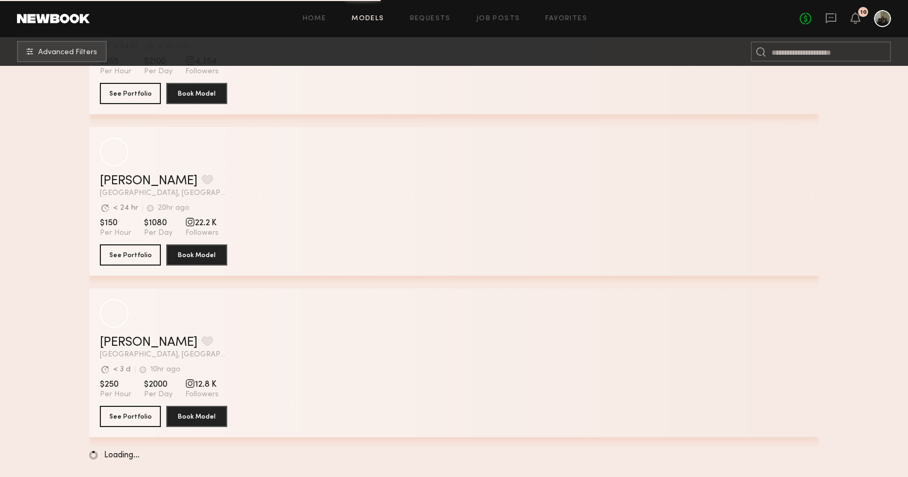
scroll to position [24976, 0]
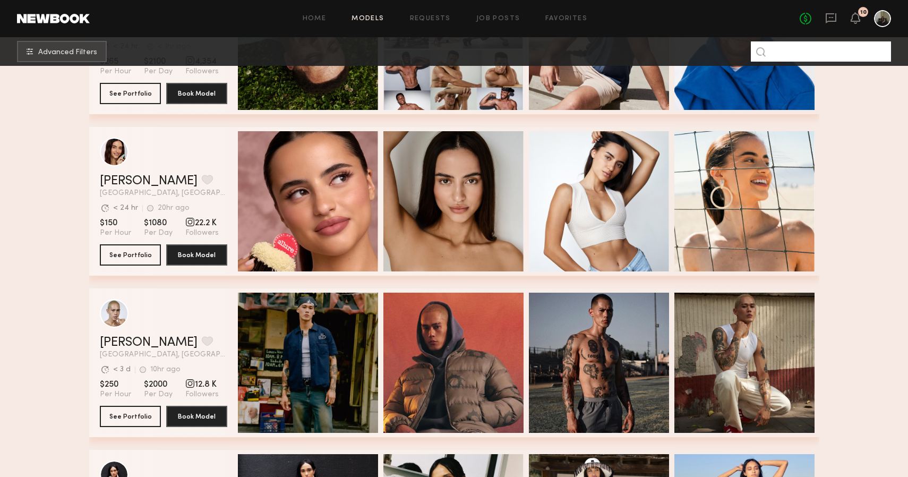
click at [788, 48] on input at bounding box center [821, 51] width 140 height 20
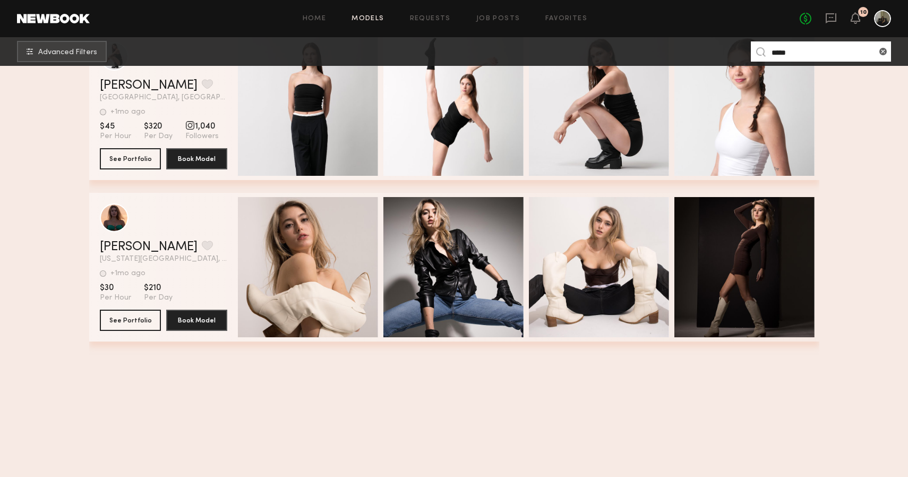
scroll to position [2193, 0]
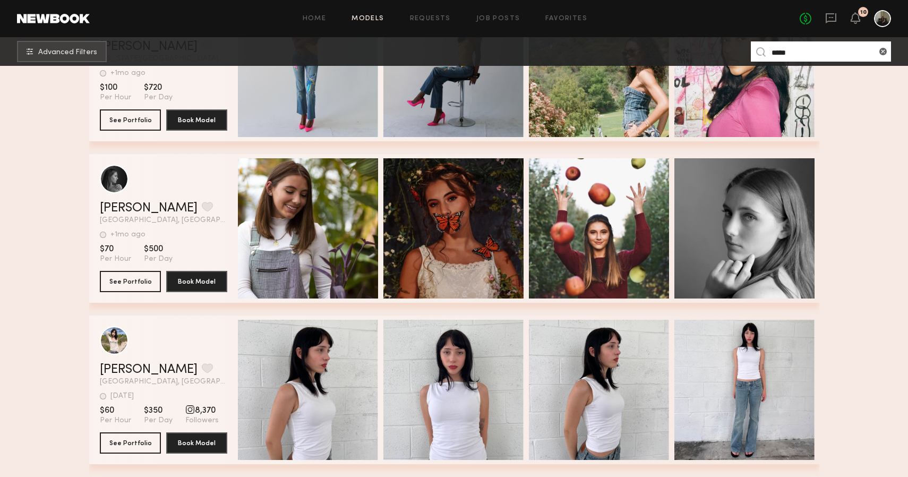
type input "*****"
click at [95, 16] on div "Home Models Requests Job Posts Favorites Sign Out" at bounding box center [445, 18] width 710 height 7
click at [81, 22] on link at bounding box center [53, 19] width 73 height 10
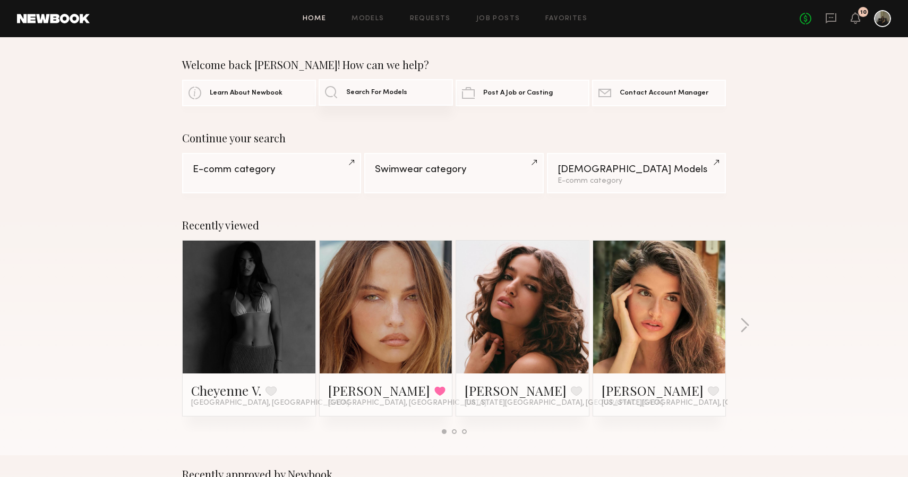
click at [408, 97] on link "Search For Models" at bounding box center [386, 92] width 134 height 27
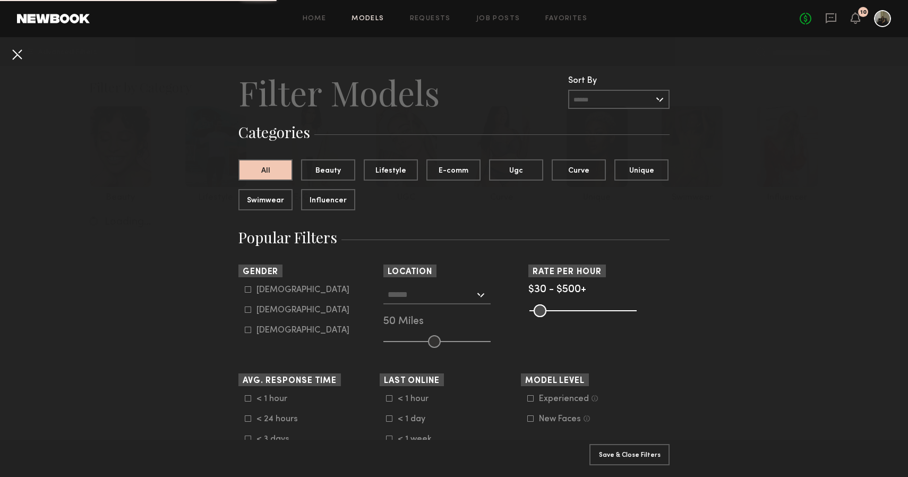
click at [15, 56] on button at bounding box center [16, 54] width 17 height 17
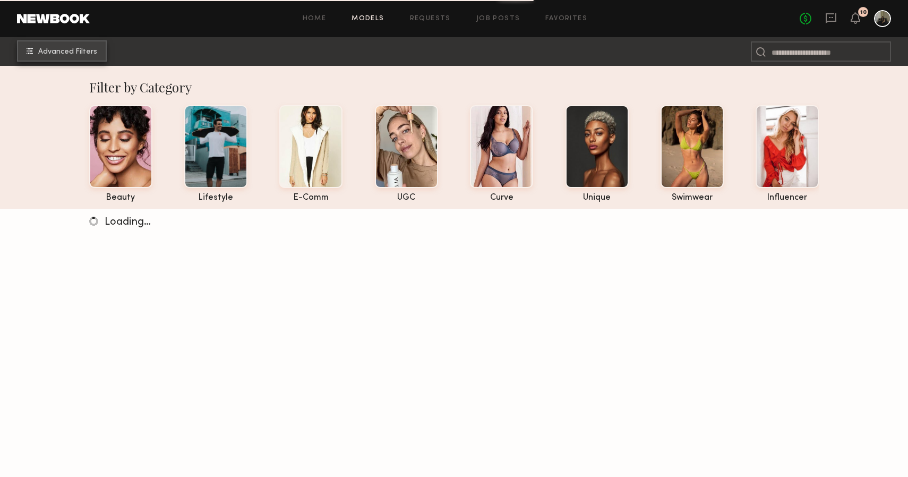
click at [83, 58] on button "Advanced Filters" at bounding box center [62, 50] width 90 height 21
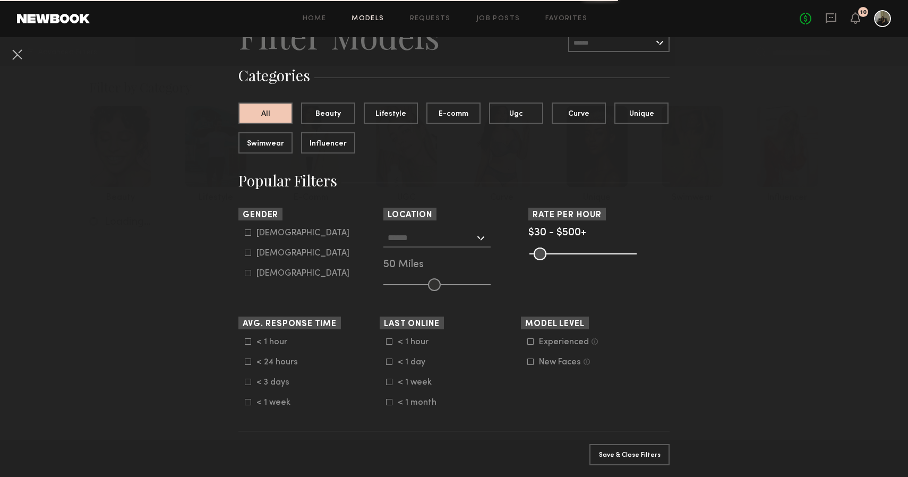
scroll to position [65, 0]
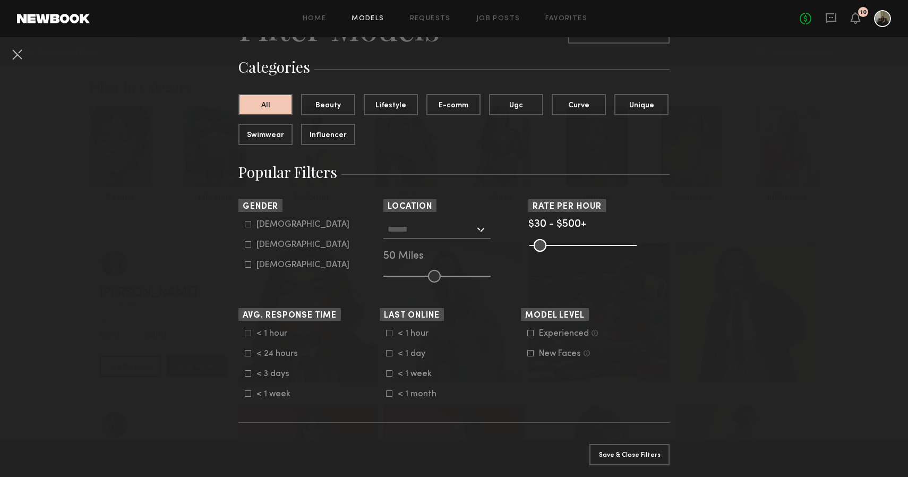
click at [476, 233] on div at bounding box center [436, 229] width 107 height 19
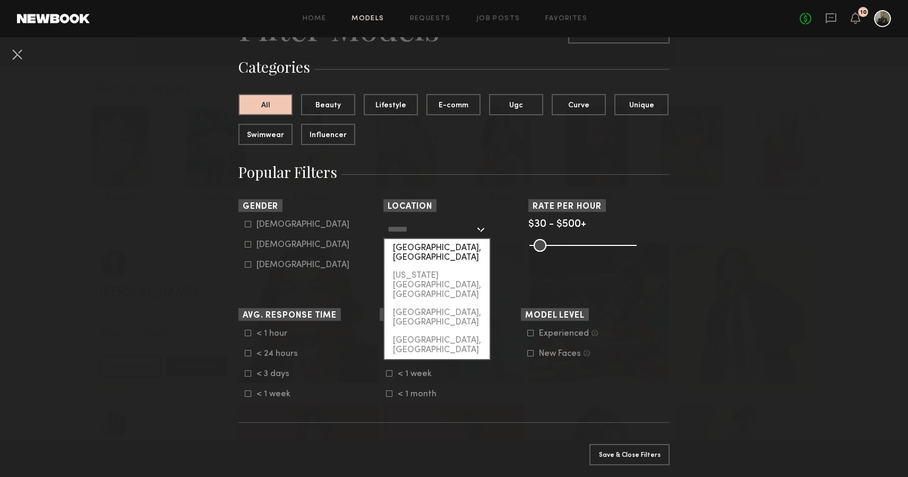
click at [440, 257] on div "Los Angeles, CA" at bounding box center [437, 253] width 105 height 28
type input "**********"
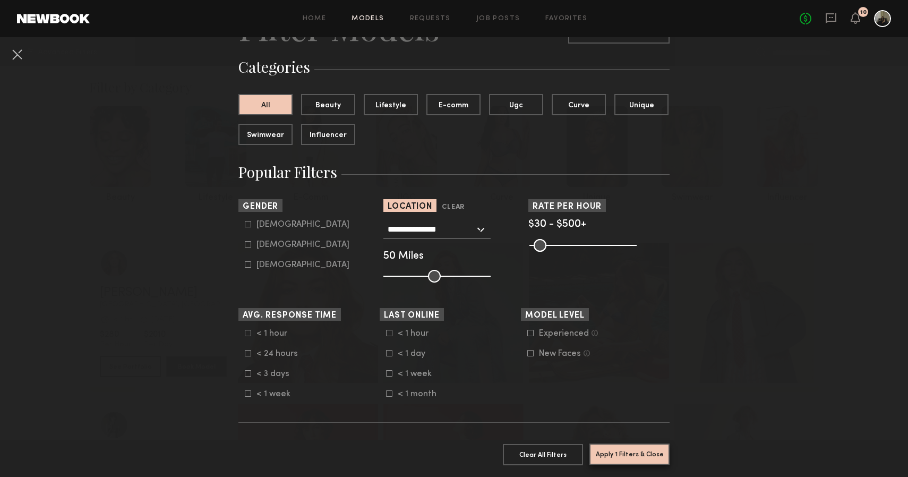
click at [611, 454] on button "Apply 1 Filters & Close" at bounding box center [630, 453] width 80 height 21
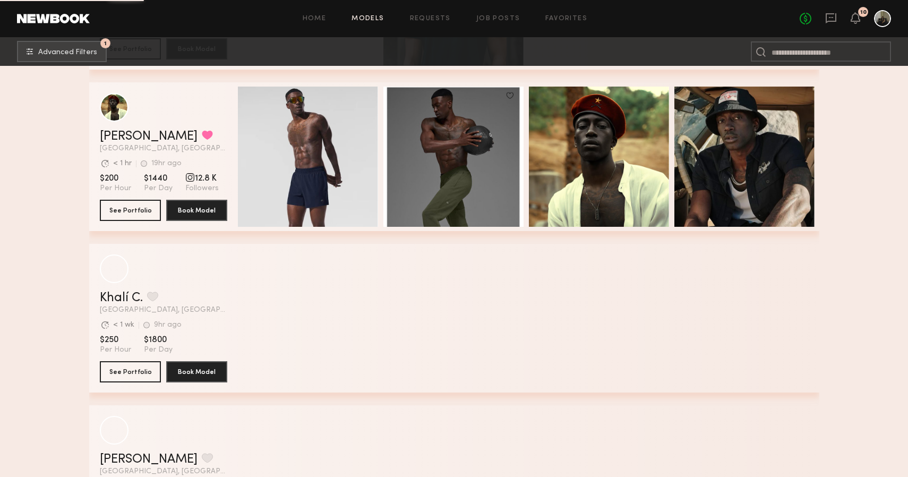
scroll to position [7123, 0]
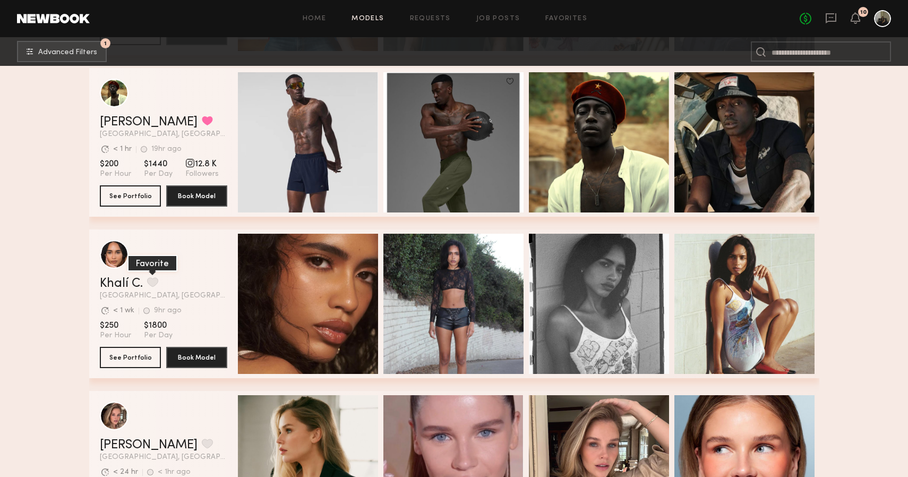
click at [153, 282] on button "grid" at bounding box center [152, 282] width 11 height 10
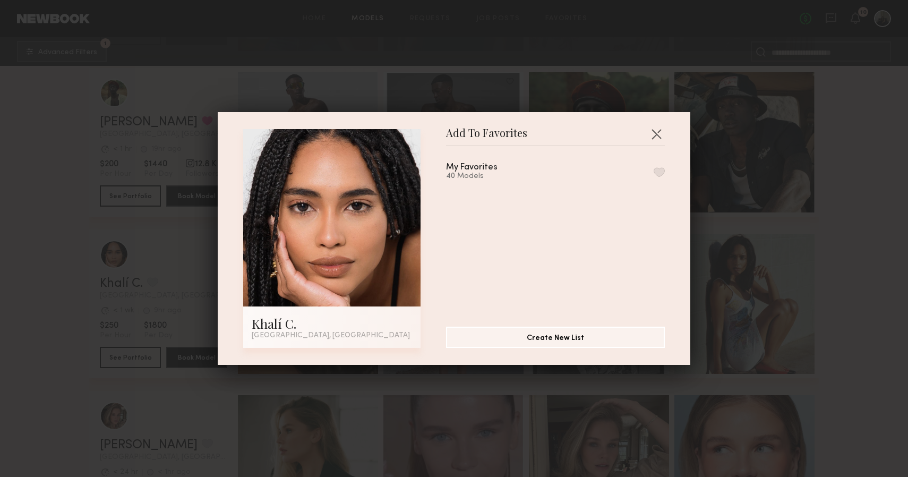
click at [661, 165] on div "My Favorites 40 Models" at bounding box center [555, 172] width 219 height 18
click at [661, 172] on button "button" at bounding box center [659, 172] width 11 height 10
click at [660, 139] on button "button" at bounding box center [656, 133] width 17 height 17
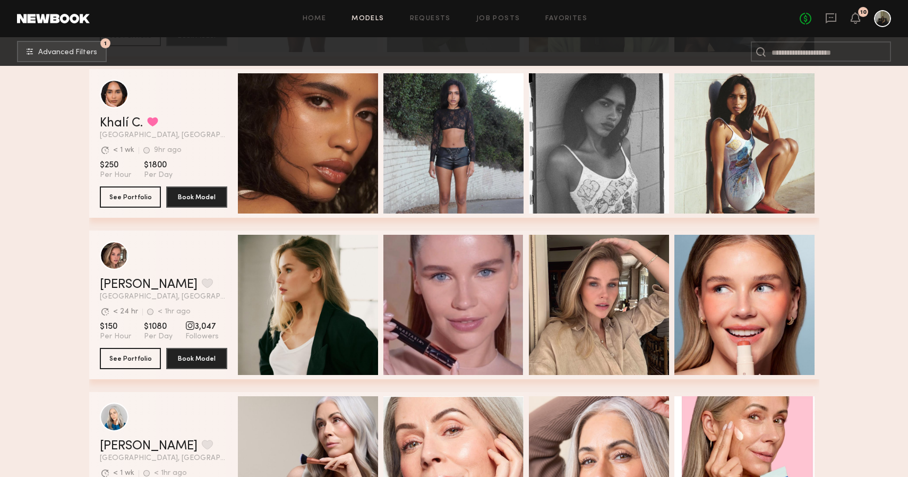
scroll to position [7217, 0]
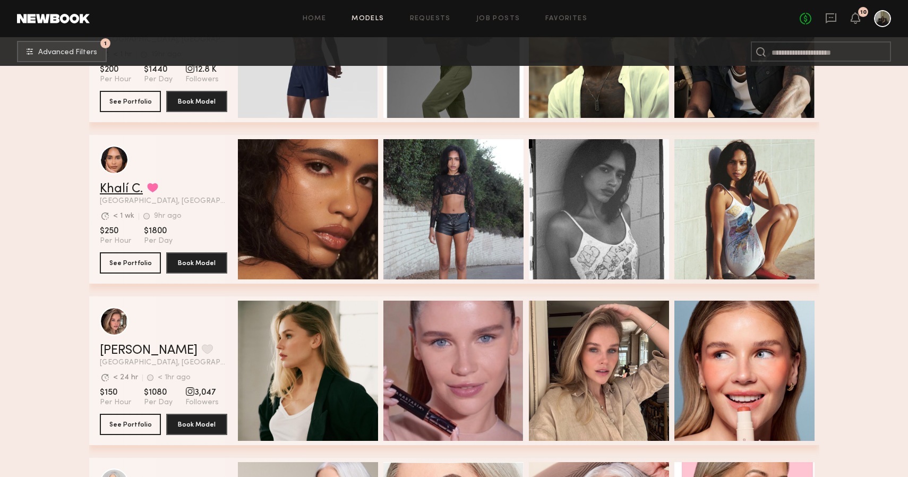
click at [127, 192] on link "Khalí C." at bounding box center [121, 189] width 43 height 13
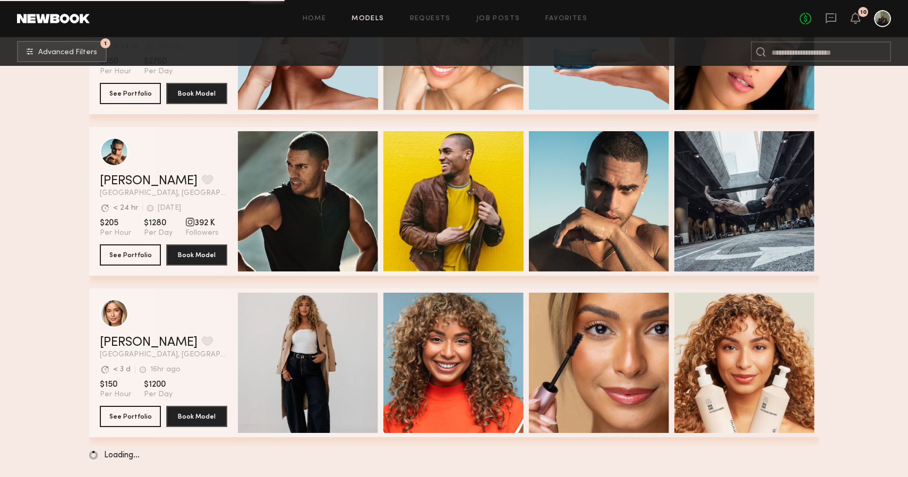
scroll to position [13361, 0]
